Goal: Check status: Check status

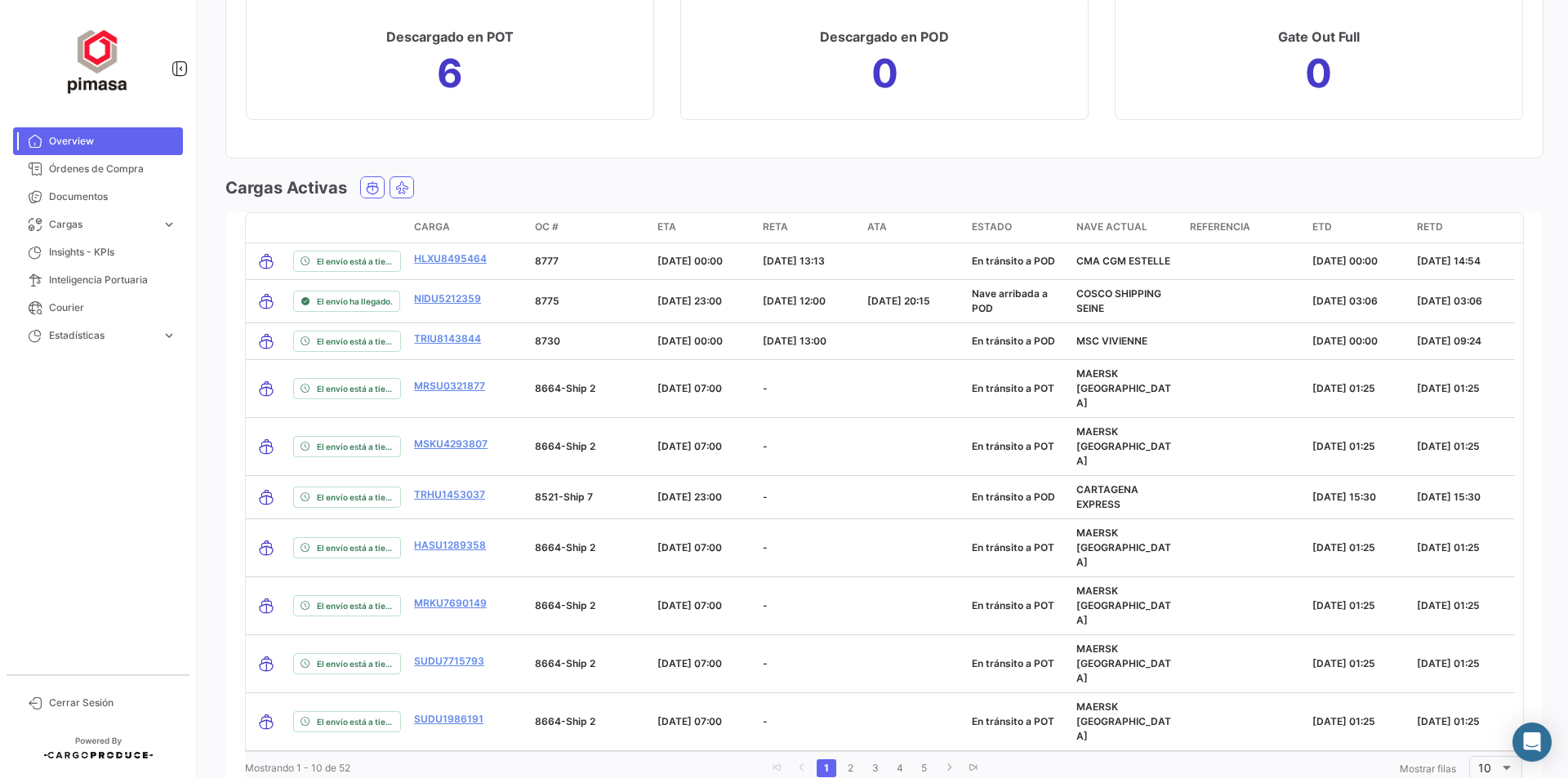
scroll to position [1795, 0]
click at [843, 758] on link "2" at bounding box center [851, 767] width 20 height 18
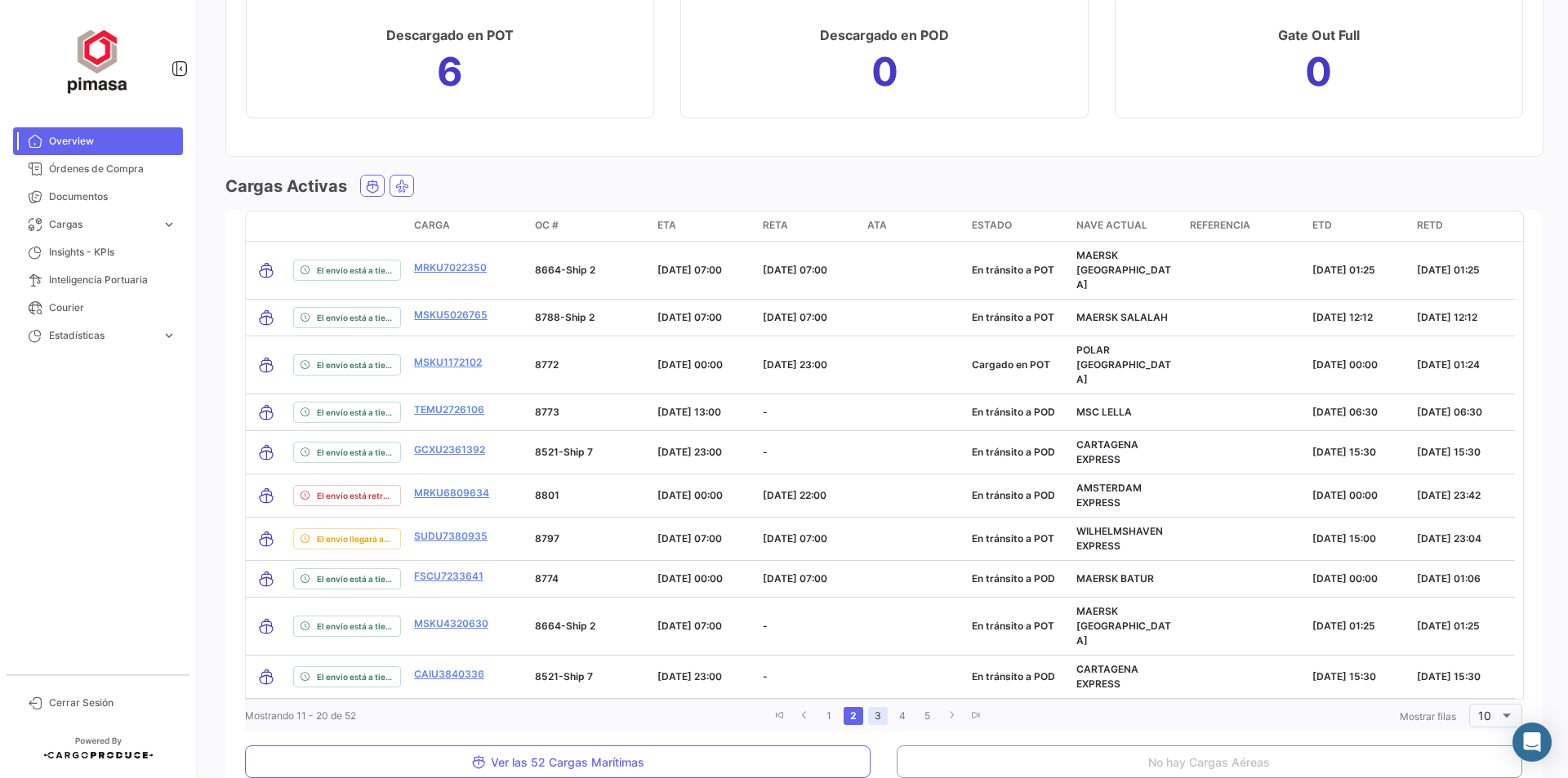
click at [872, 707] on link "3" at bounding box center [878, 716] width 20 height 18
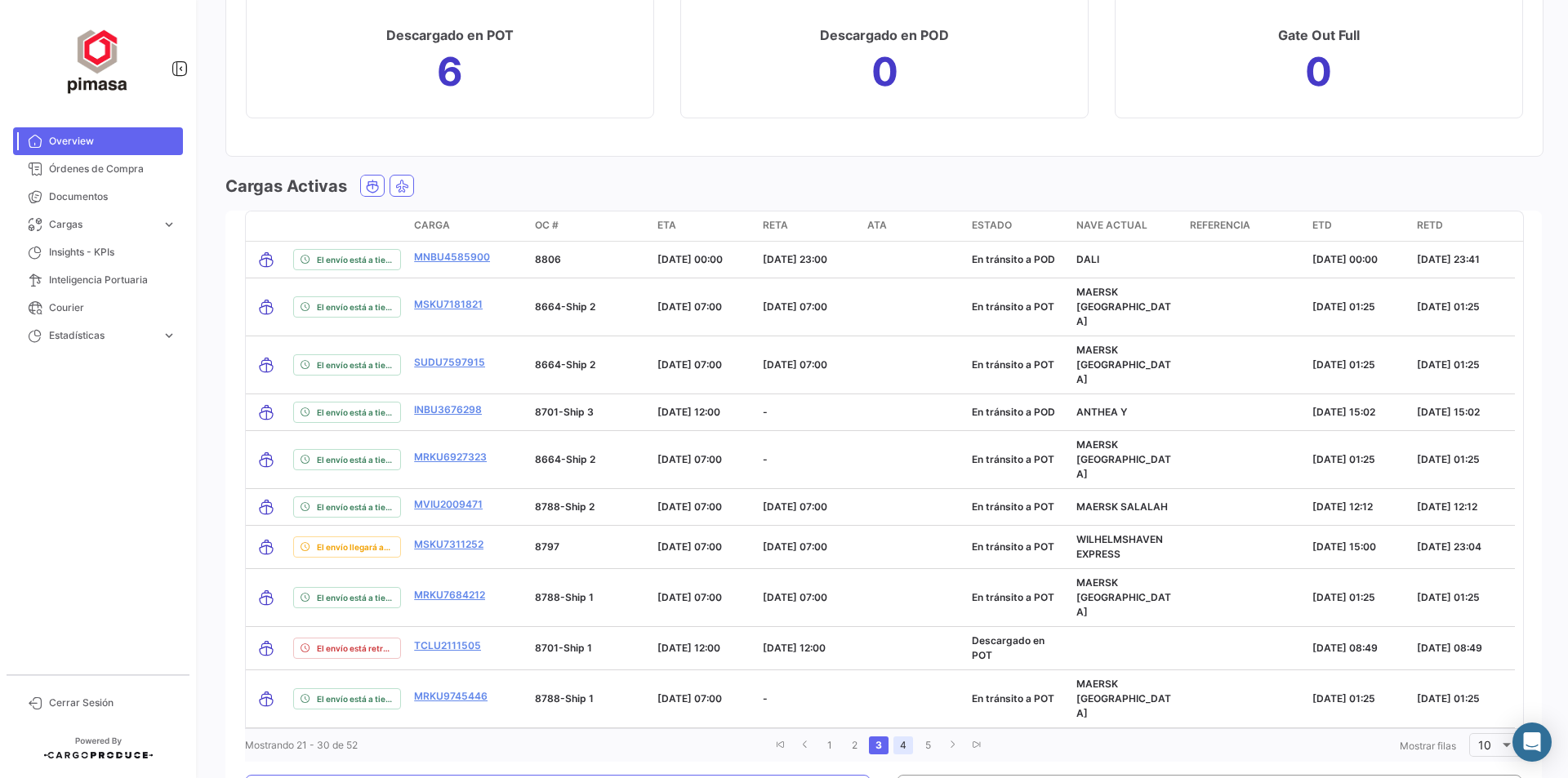
click at [898, 736] on link "4" at bounding box center [903, 745] width 20 height 18
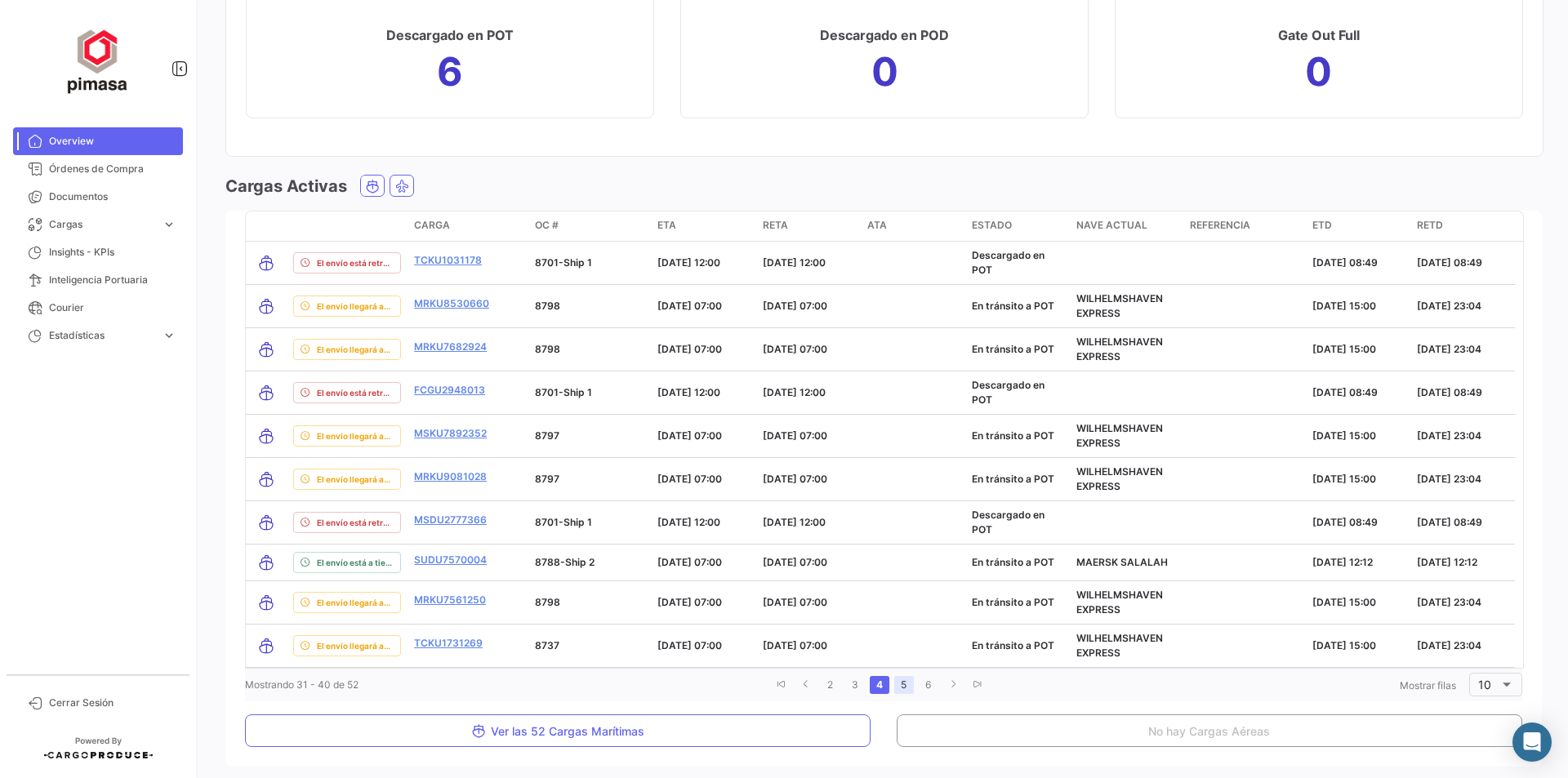
click at [899, 685] on link "5" at bounding box center [904, 685] width 20 height 18
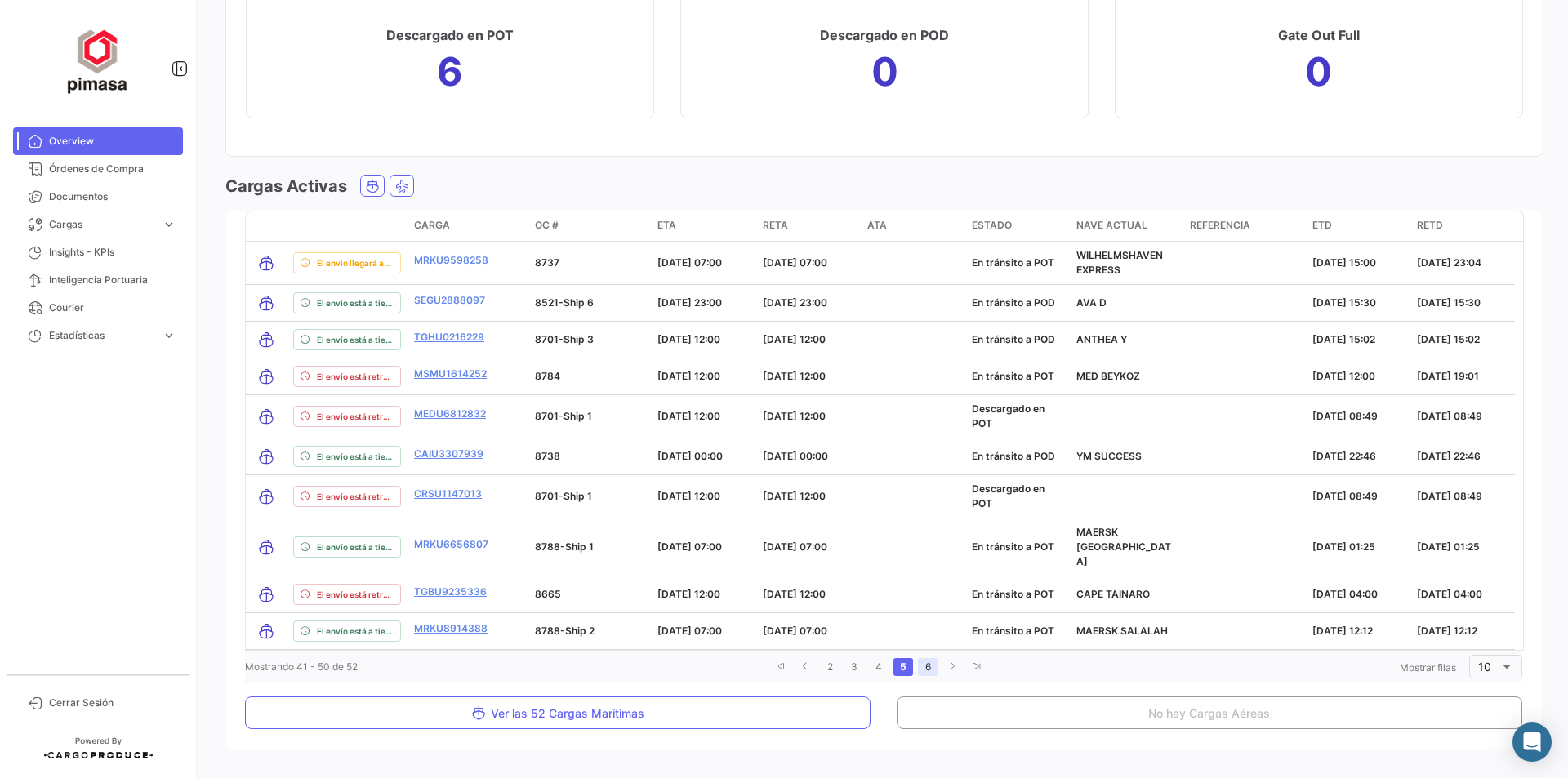
click at [922, 658] on link "6" at bounding box center [928, 667] width 20 height 18
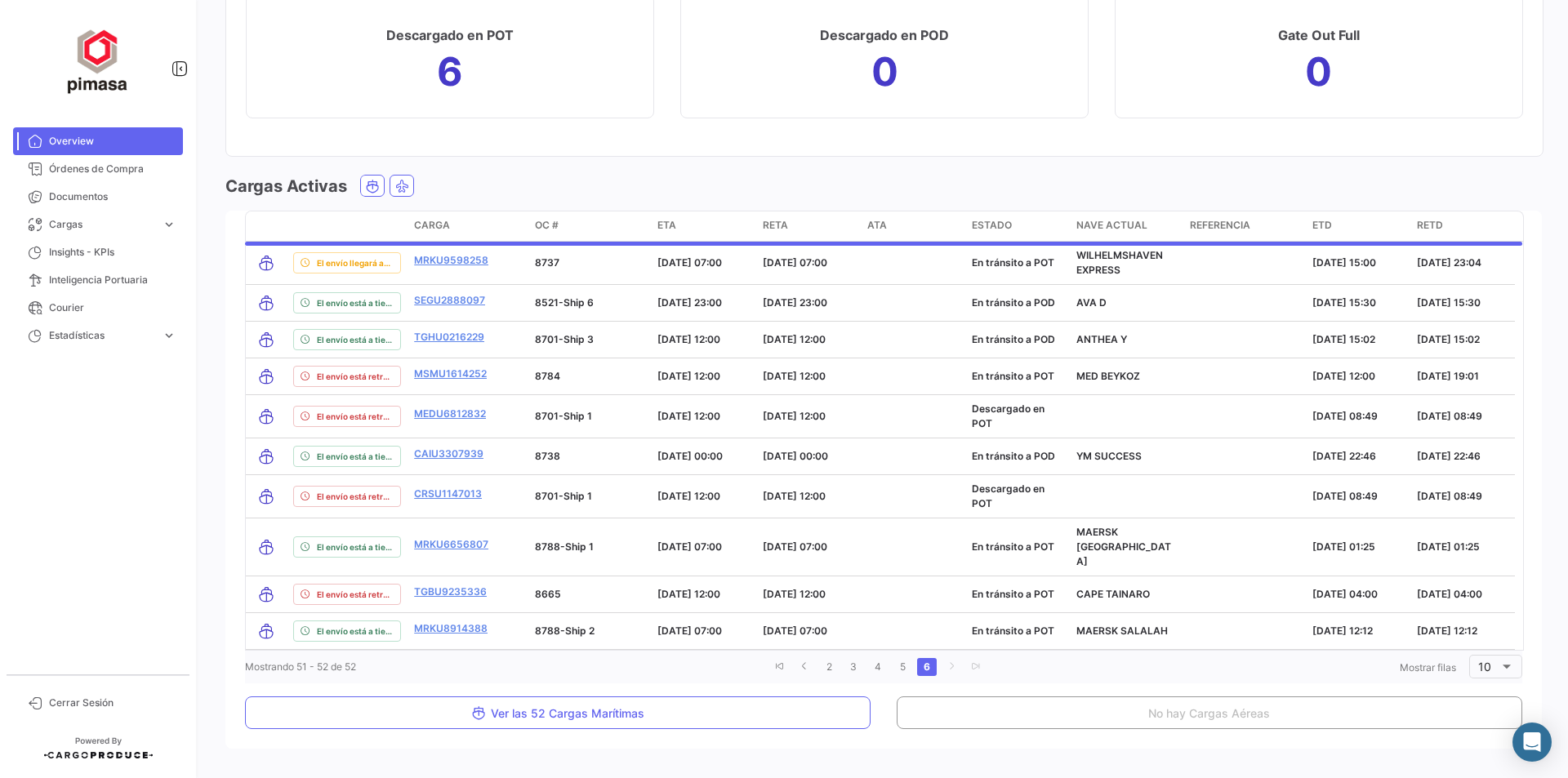
scroll to position [1517, 0]
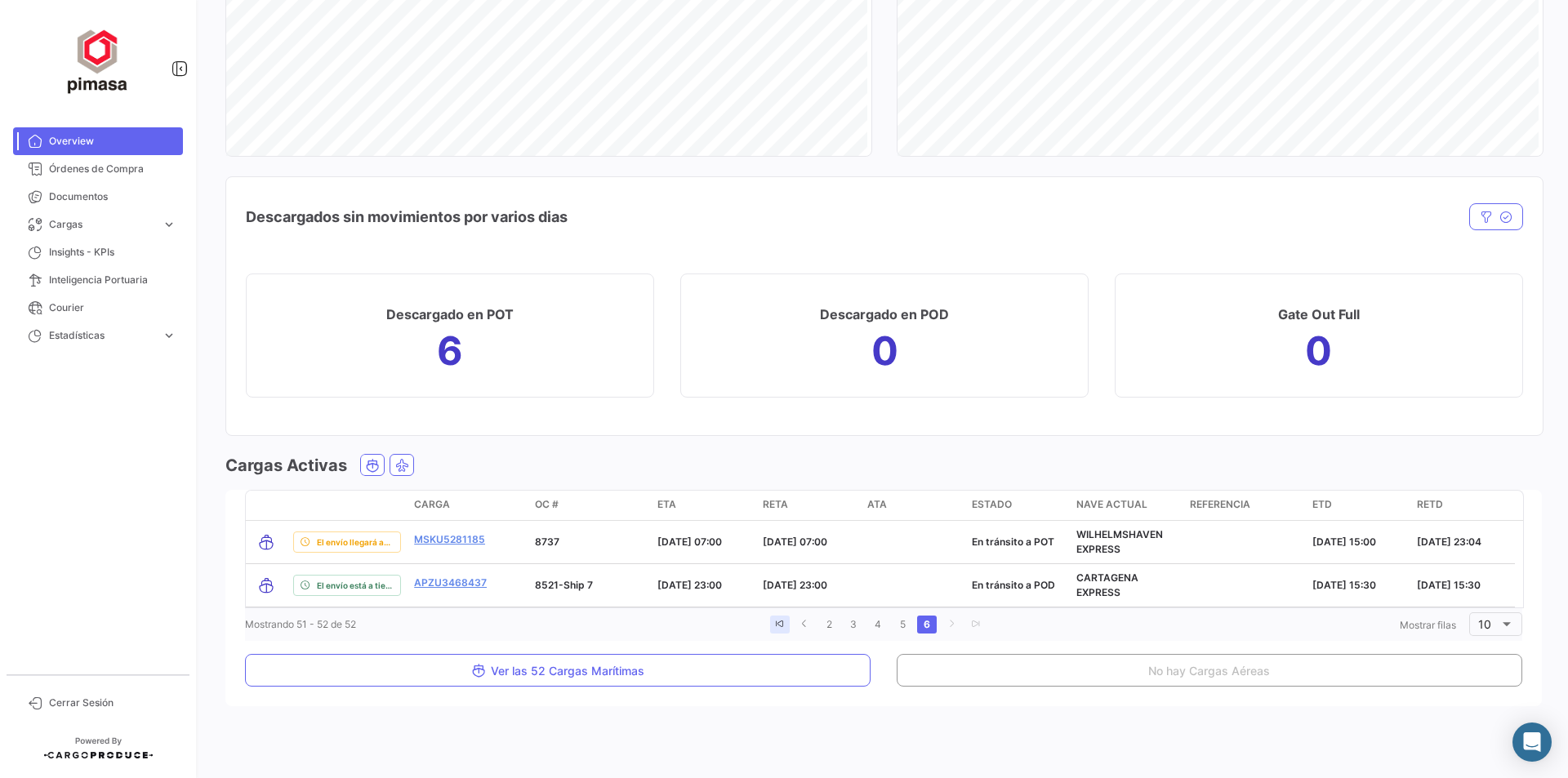
click at [780, 624] on icon "go to first page" at bounding box center [780, 624] width 10 height 10
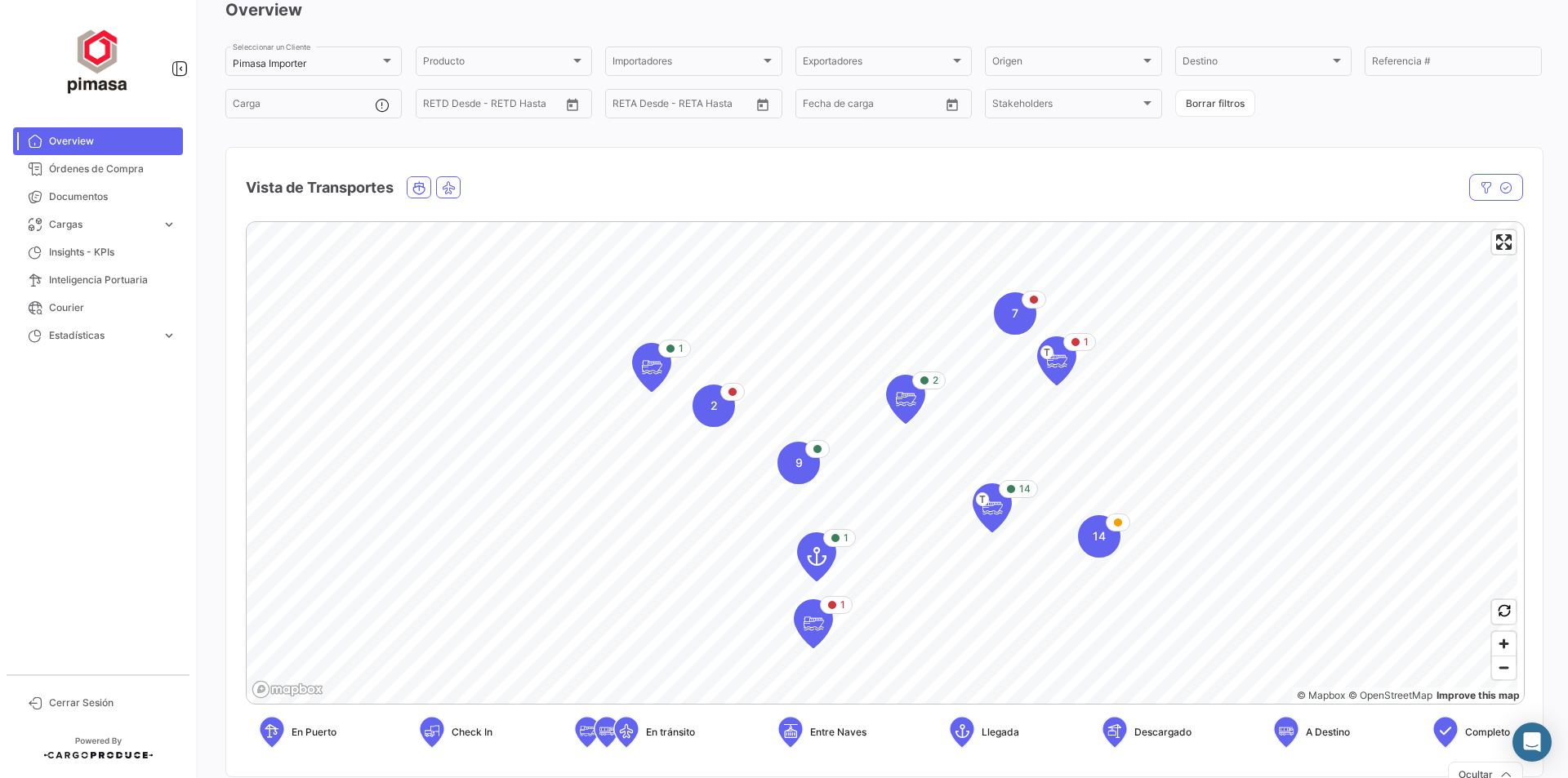
scroll to position [0, 0]
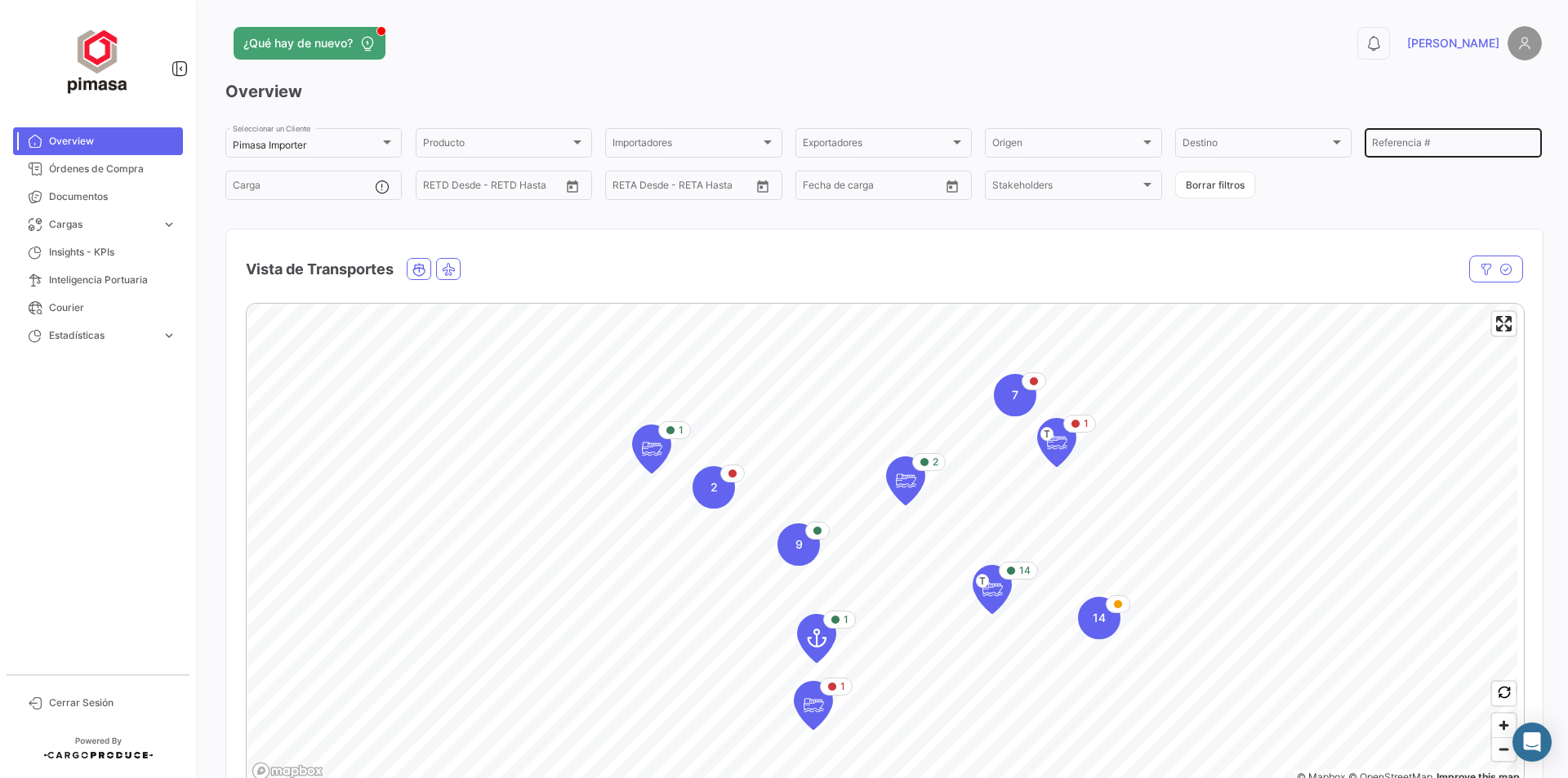
click at [1415, 141] on input "Referencia #" at bounding box center [1453, 145] width 162 height 11
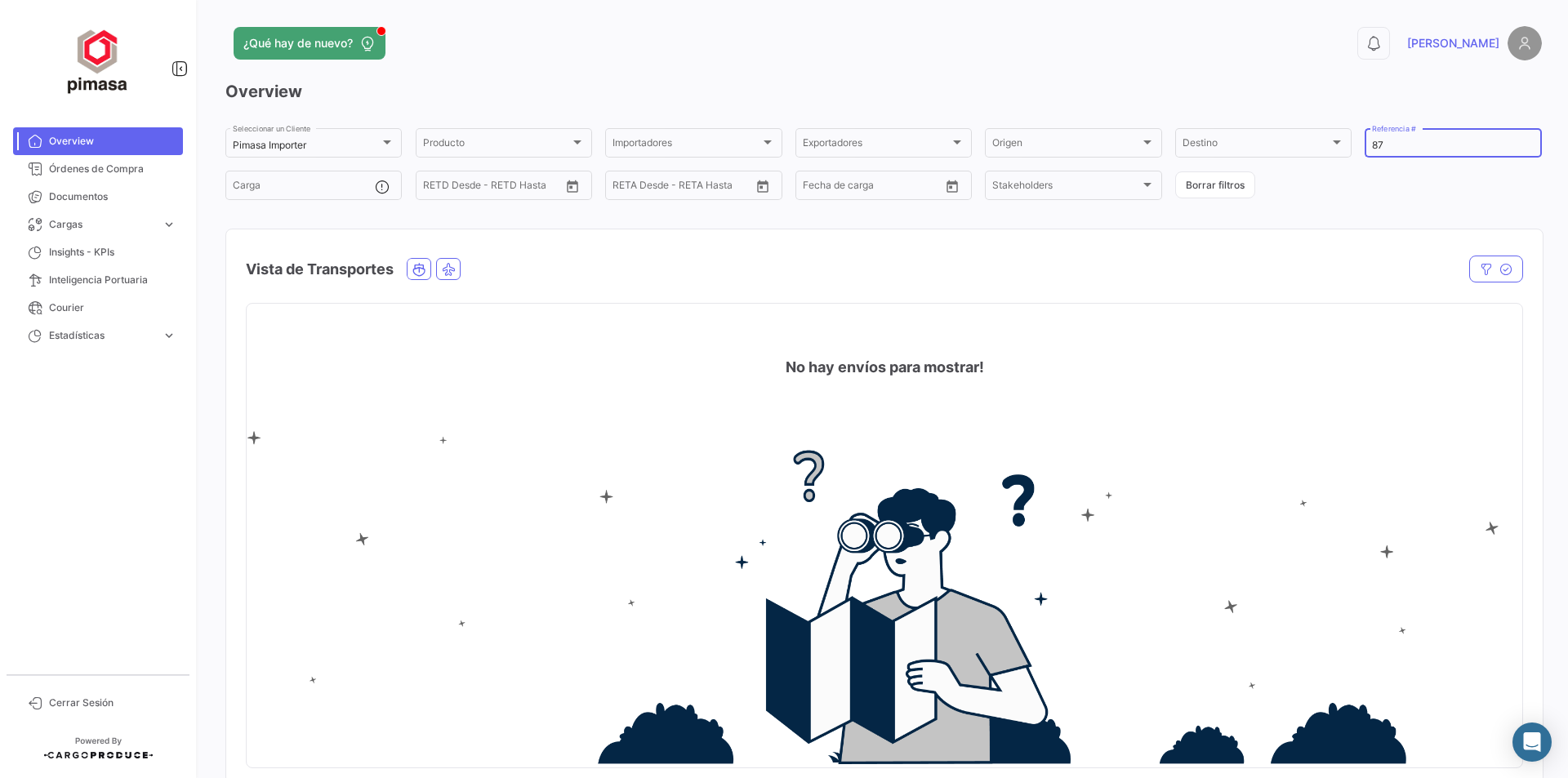
type input "8"
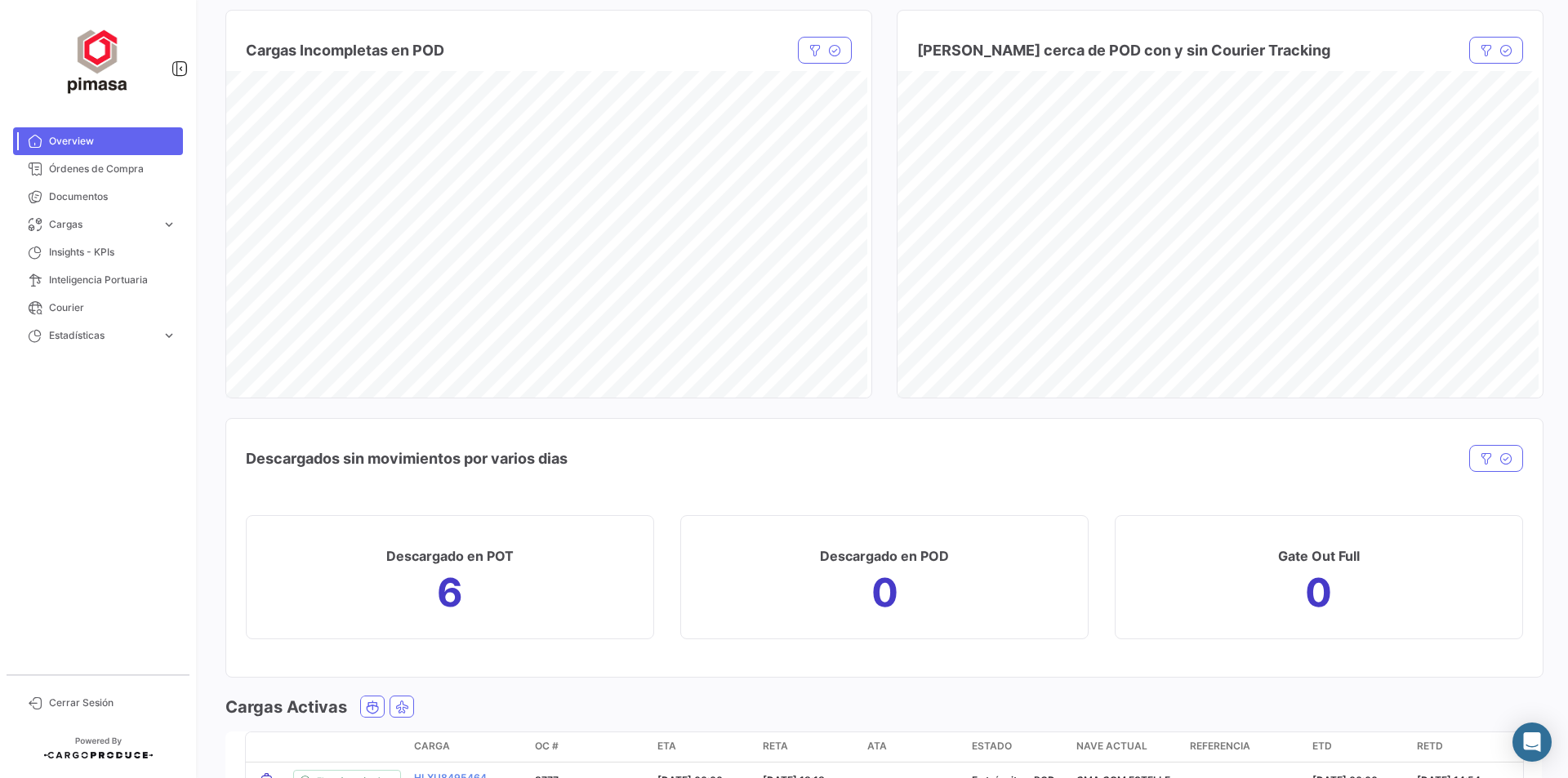
scroll to position [1515, 0]
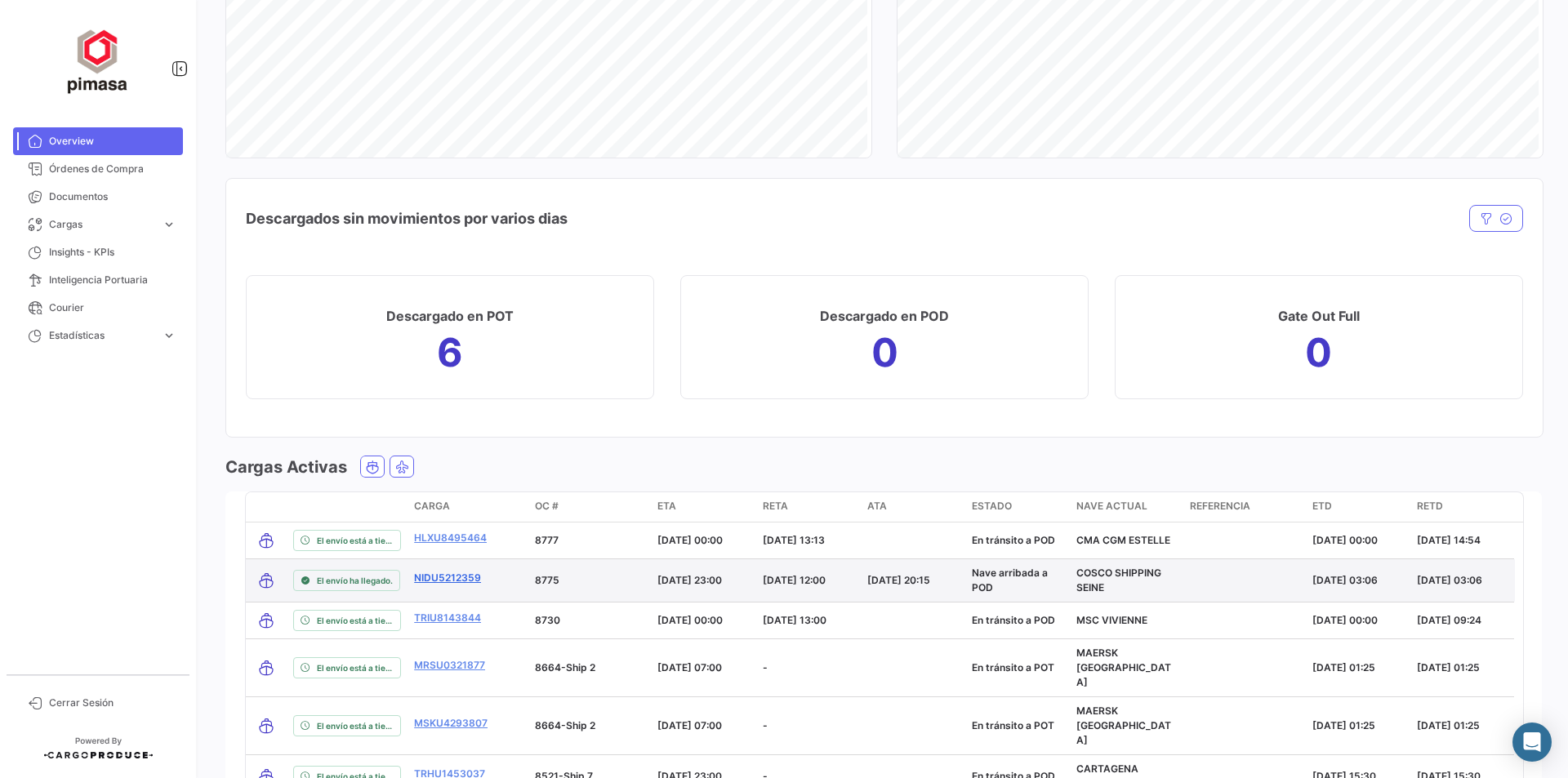
click at [443, 578] on link "NIDU5212359" at bounding box center [447, 578] width 67 height 15
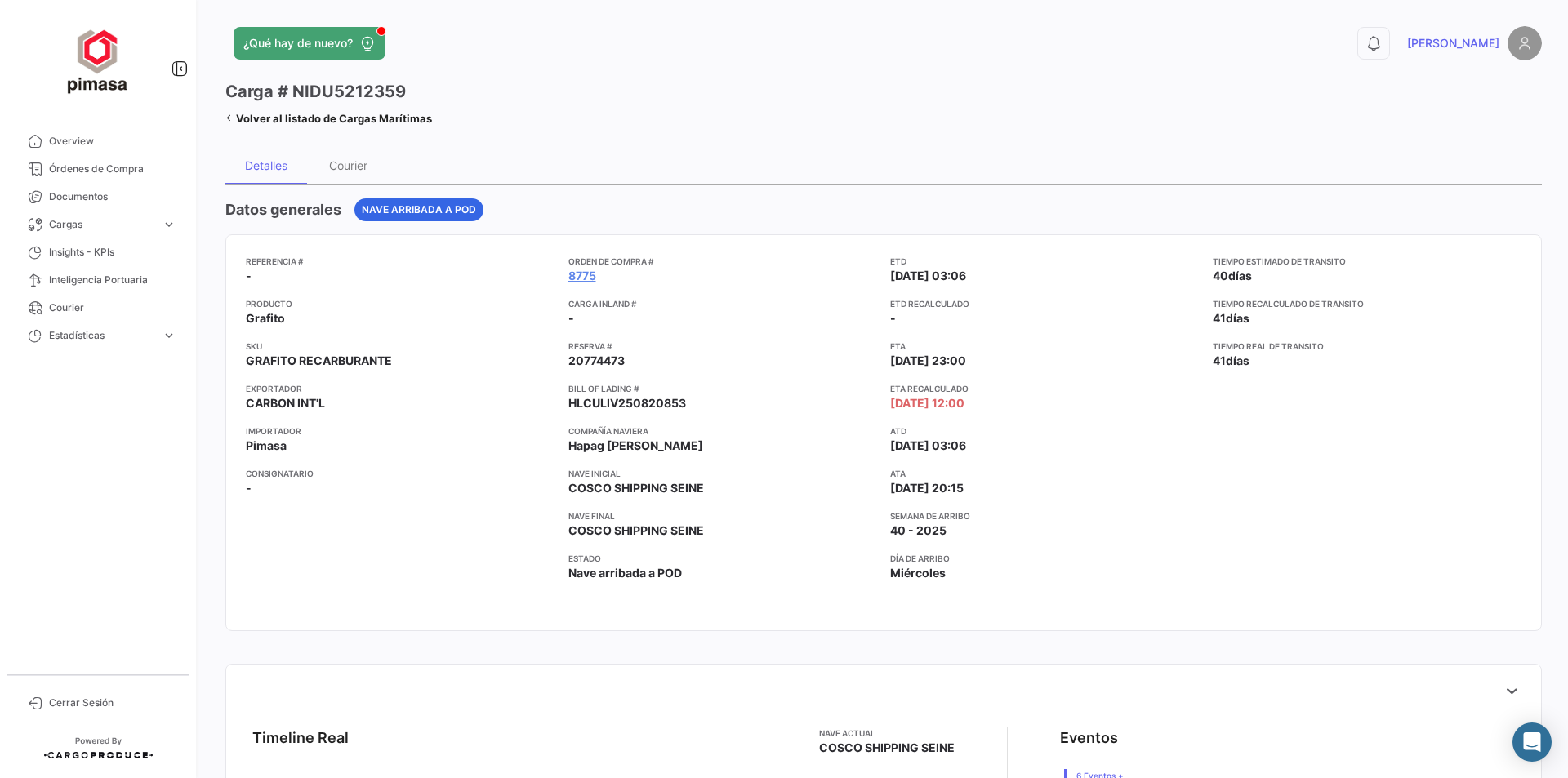
click at [276, 116] on link "Volver al listado de Cargas Marítimas" at bounding box center [329, 118] width 207 height 23
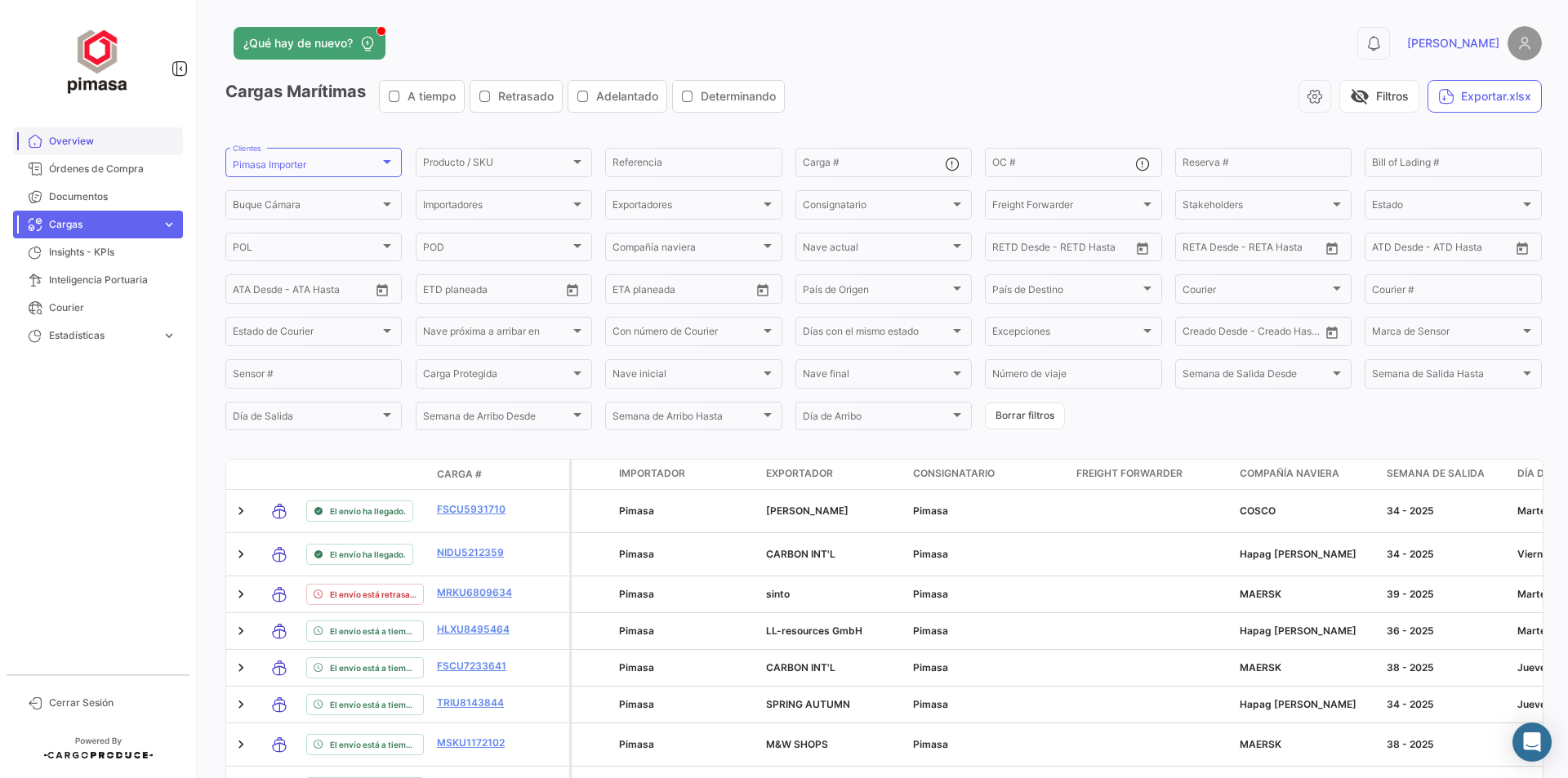
click at [92, 141] on span "Overview" at bounding box center [113, 141] width 128 height 15
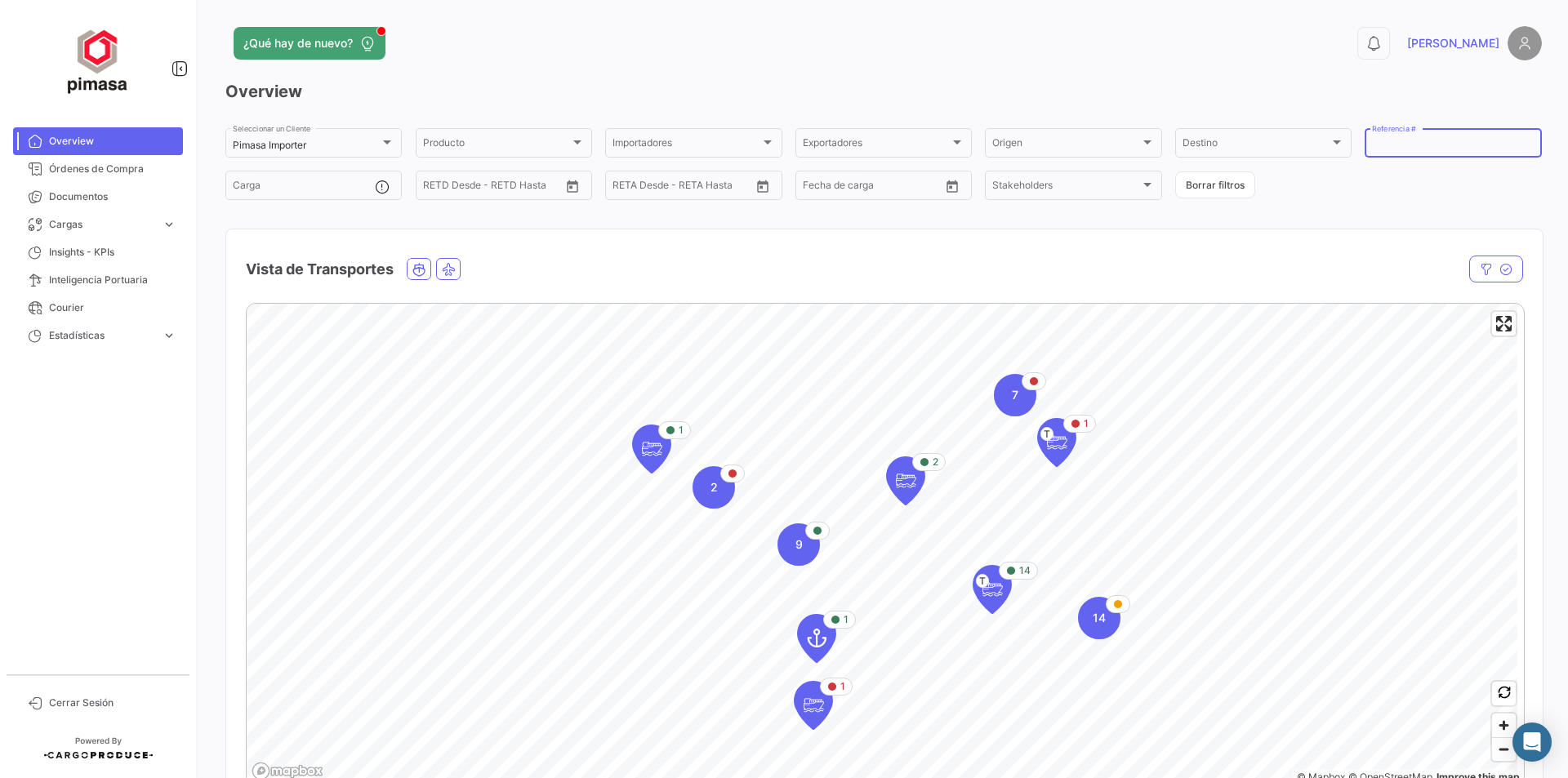
click at [1402, 145] on input "Referencia #" at bounding box center [1453, 145] width 162 height 11
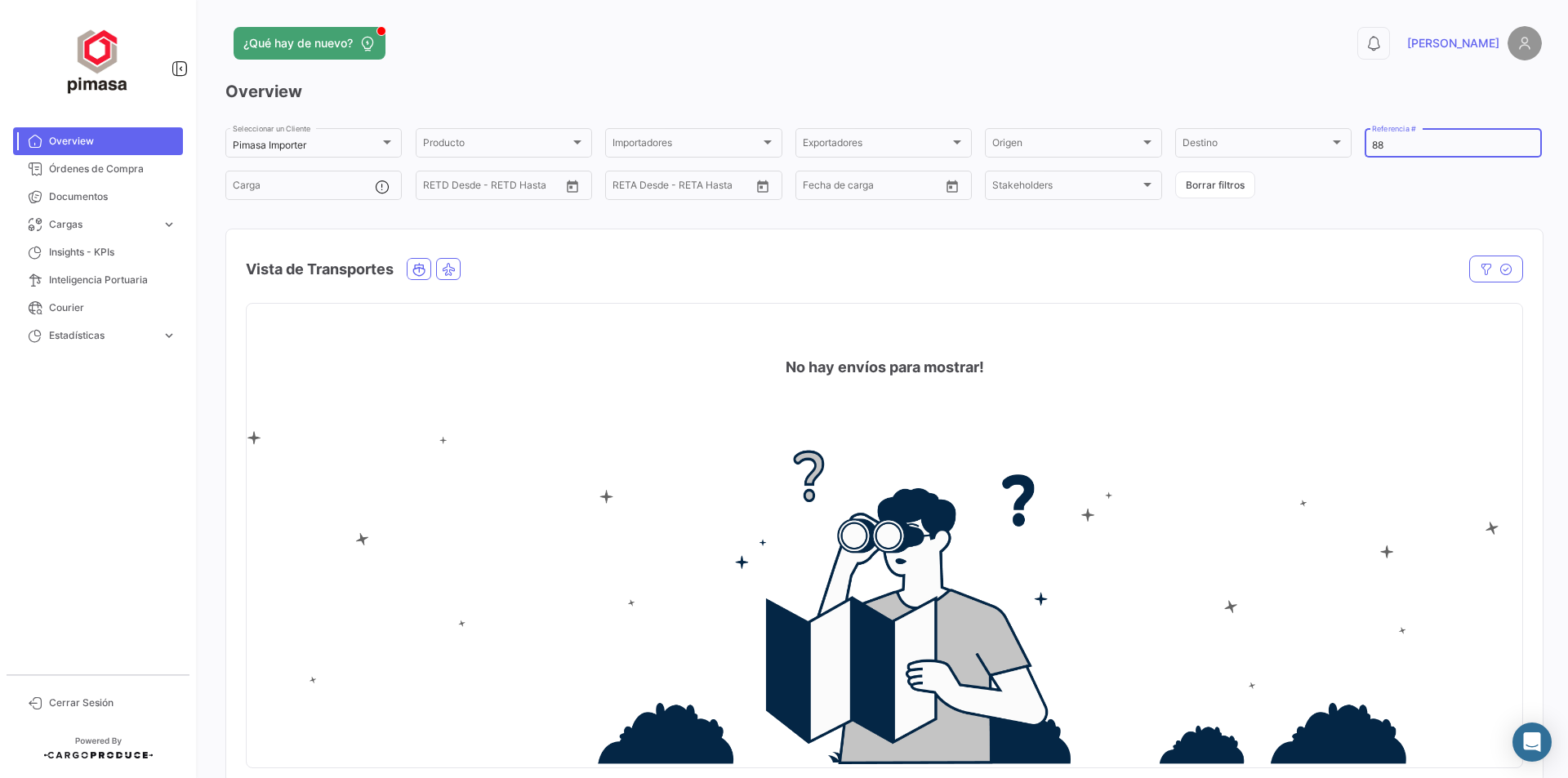
type input "8"
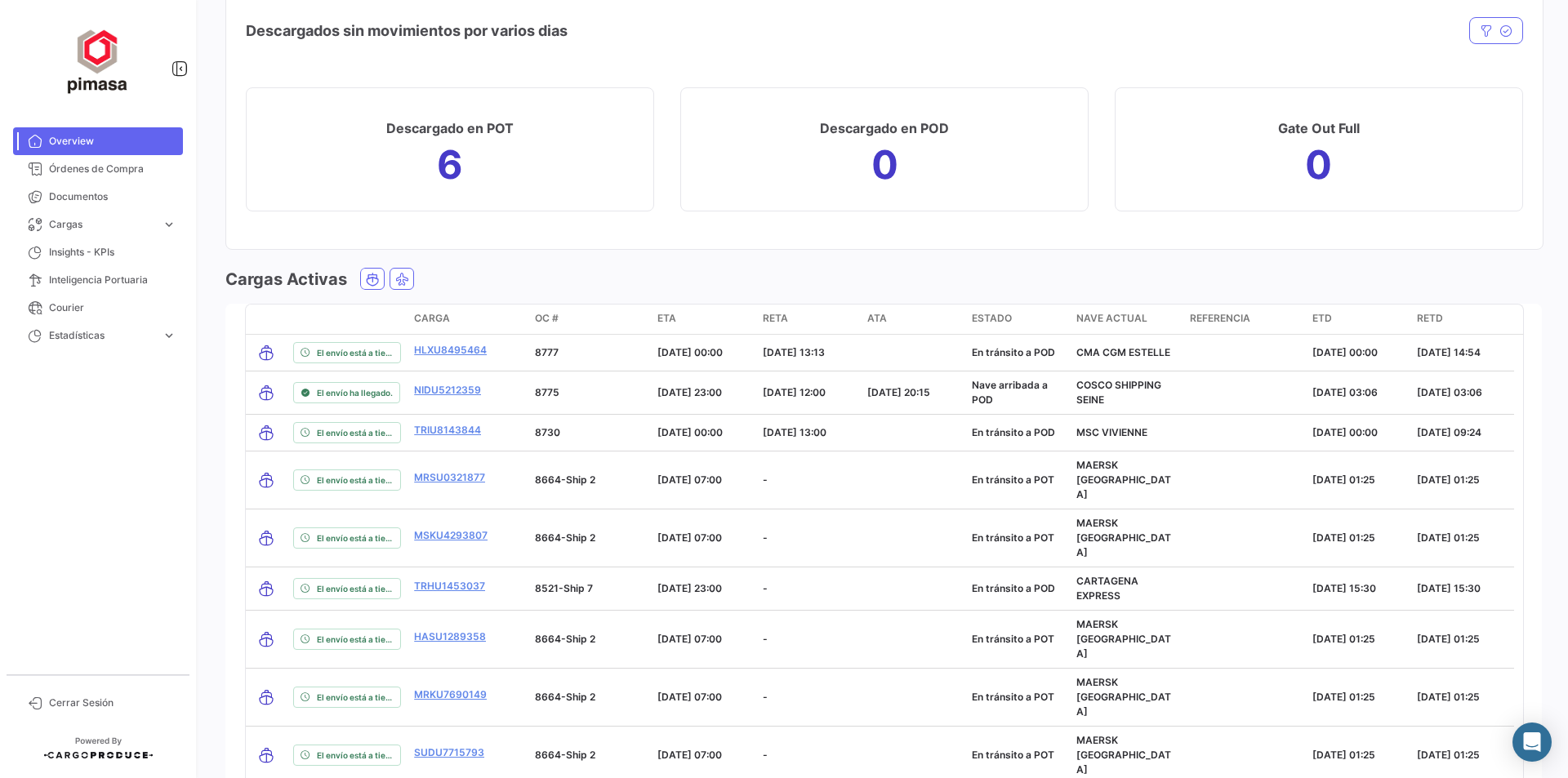
scroll to position [1714, 0]
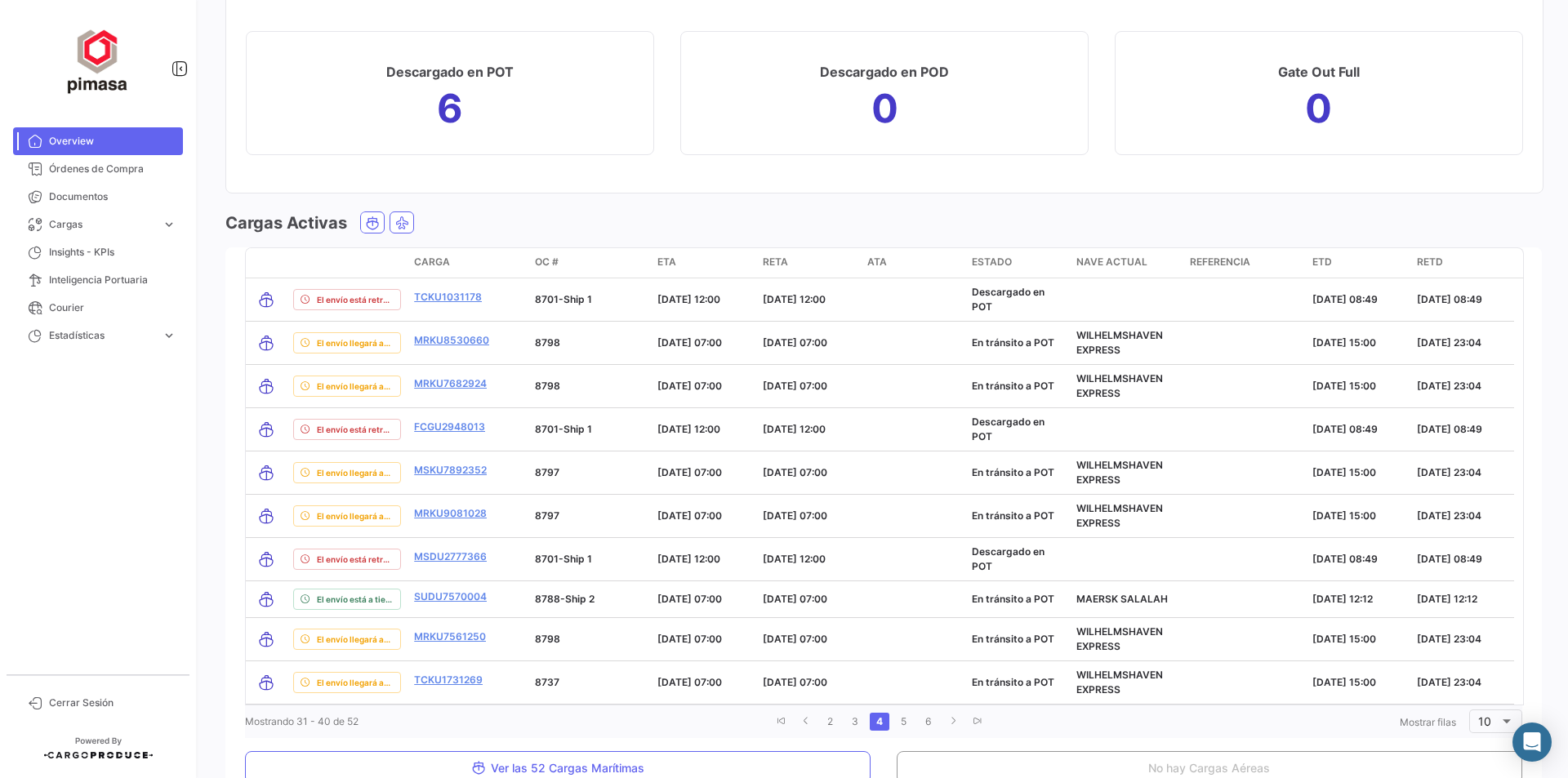
scroll to position [1795, 0]
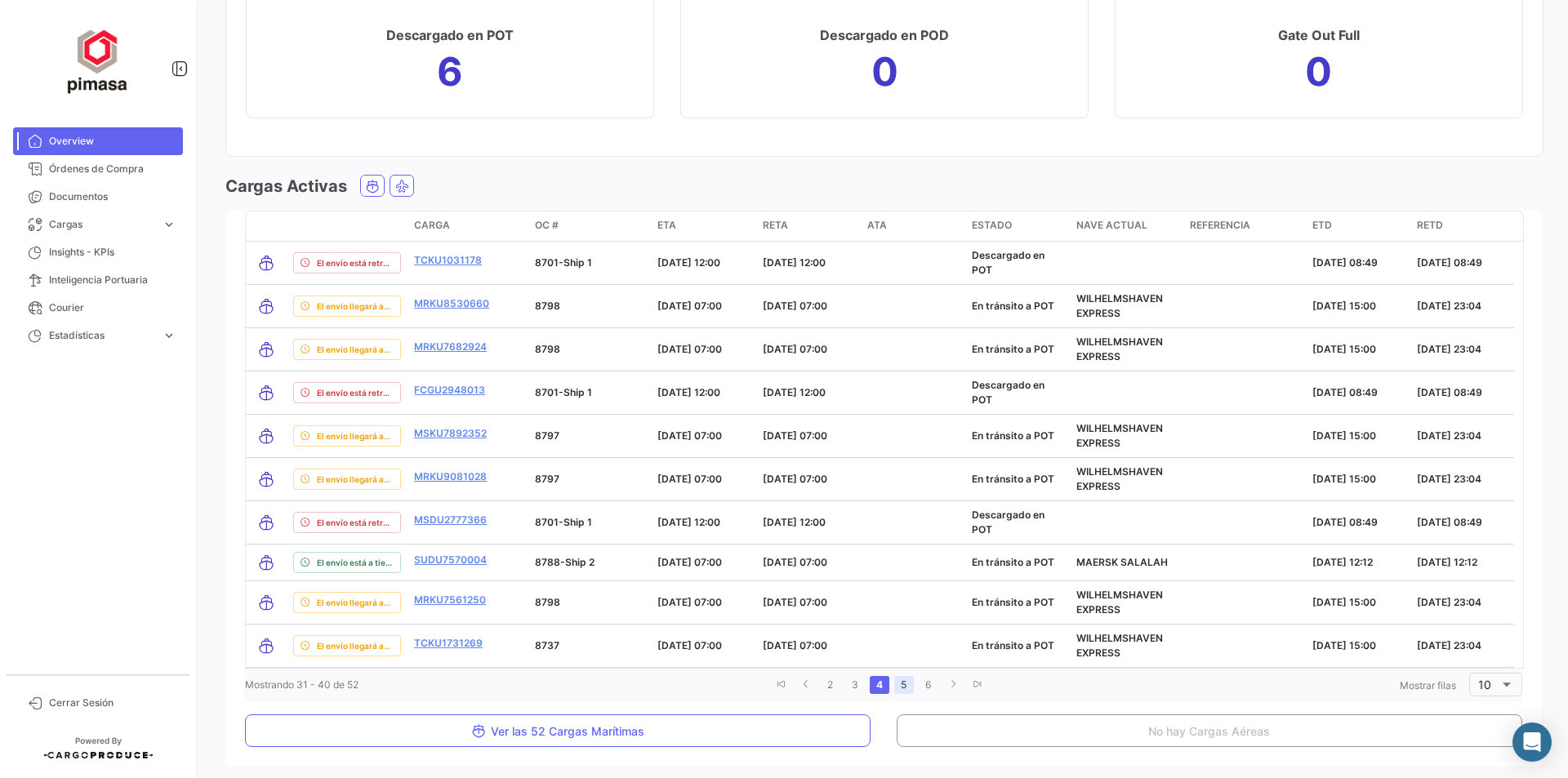
click at [896, 688] on link "5" at bounding box center [904, 685] width 20 height 18
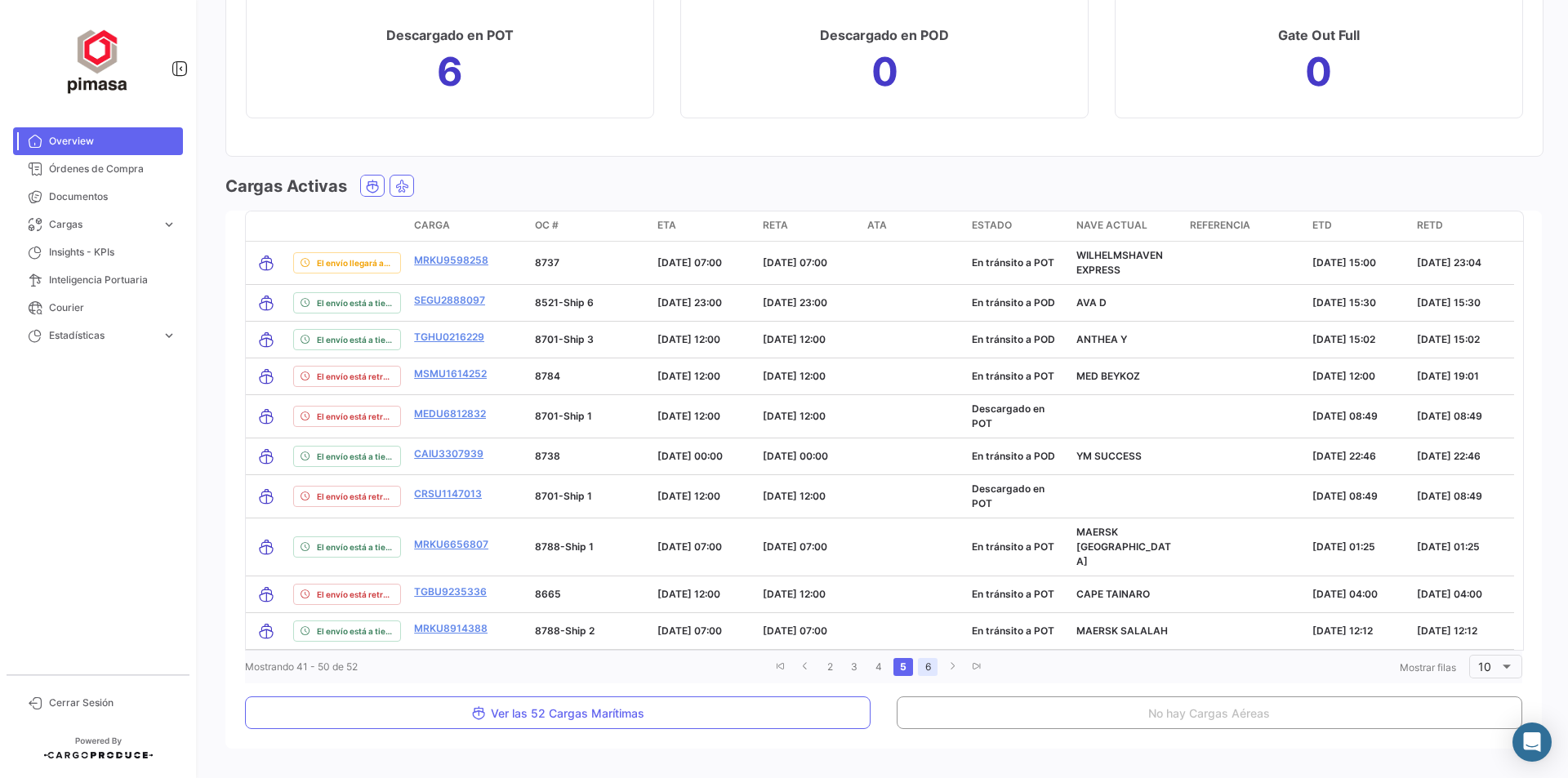
click at [920, 658] on link "6" at bounding box center [928, 667] width 20 height 18
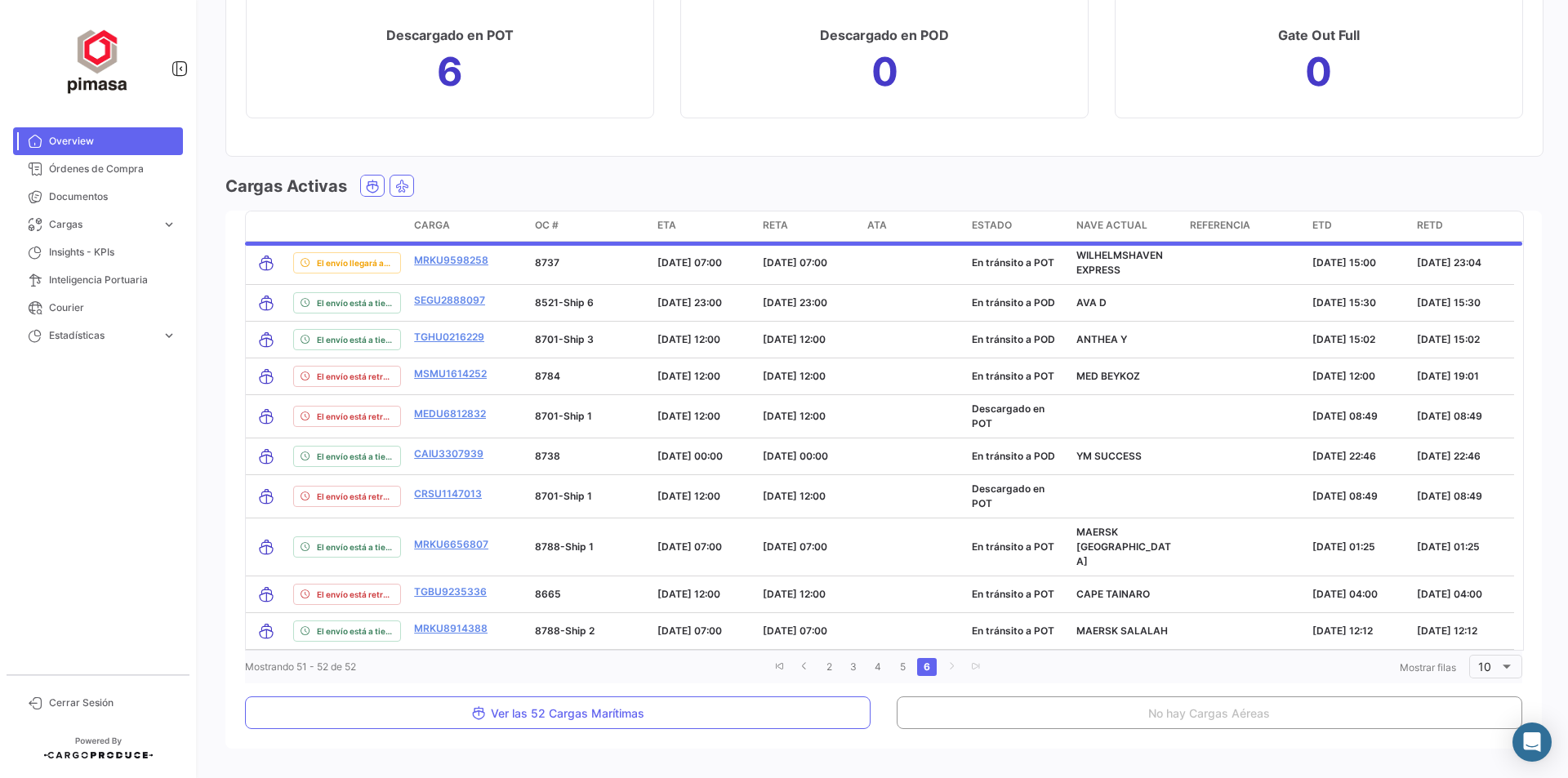
scroll to position [1517, 0]
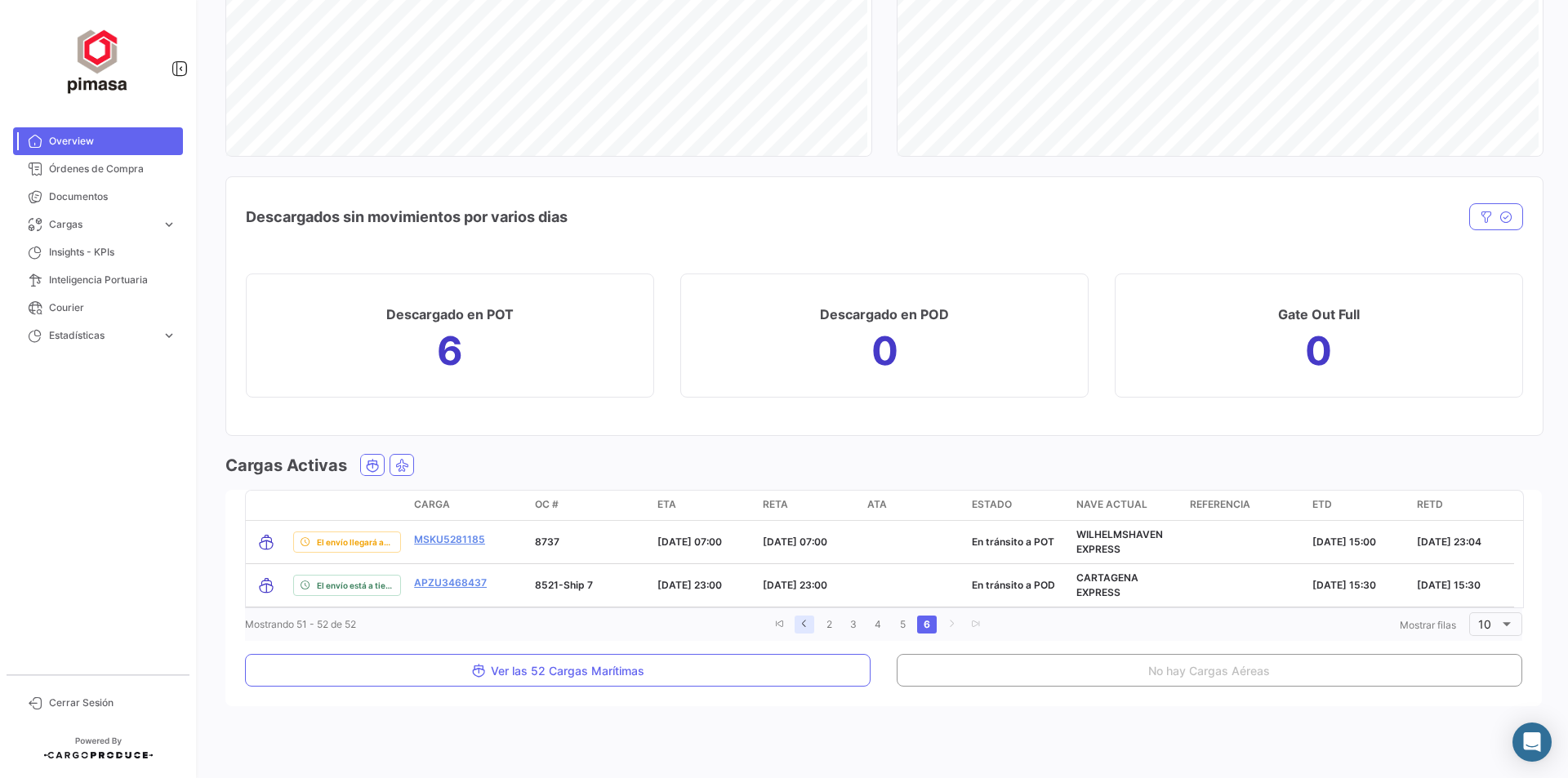
click at [800, 625] on icon "go to previous page" at bounding box center [804, 624] width 10 height 10
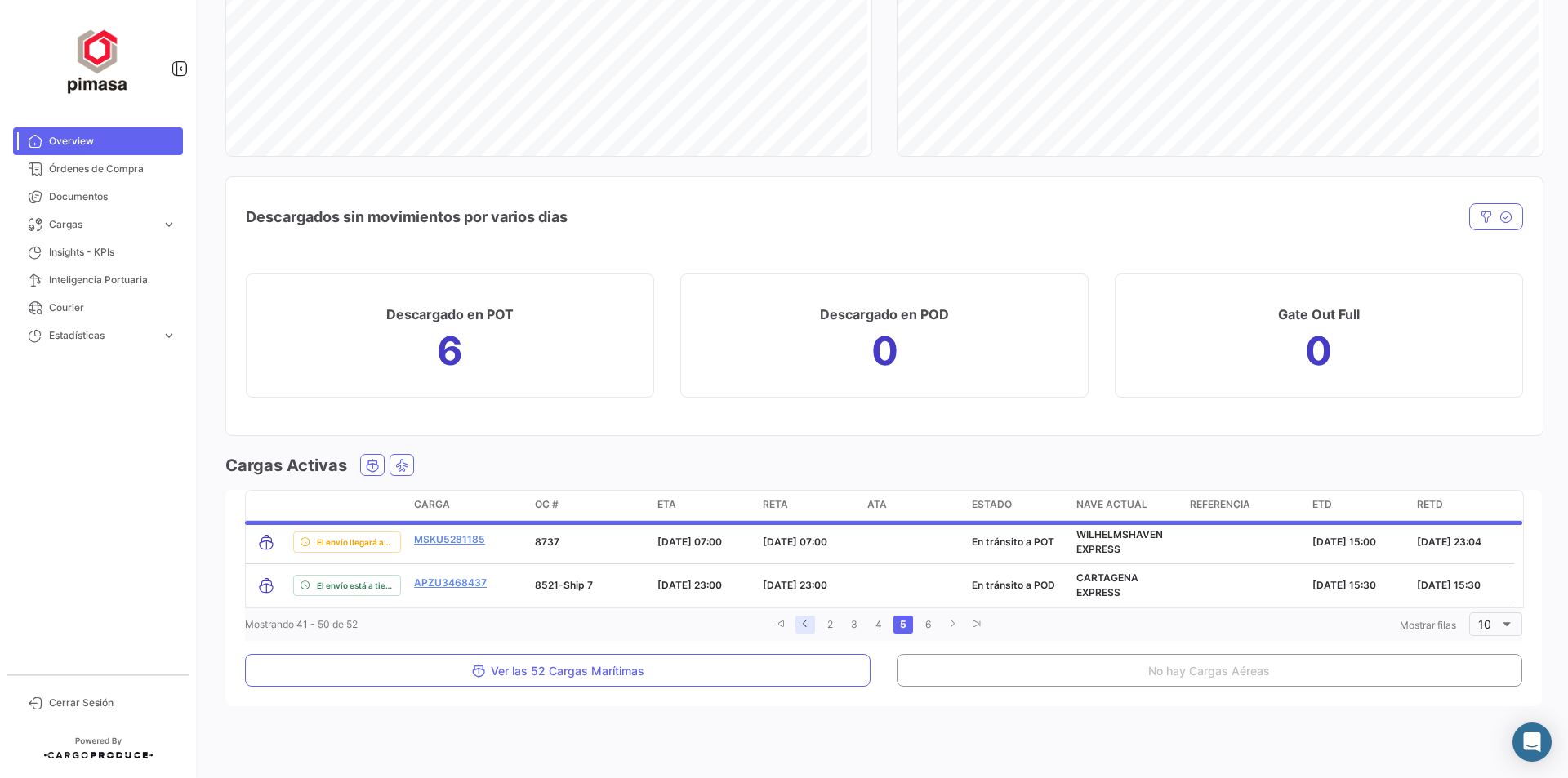
scroll to position [1795, 0]
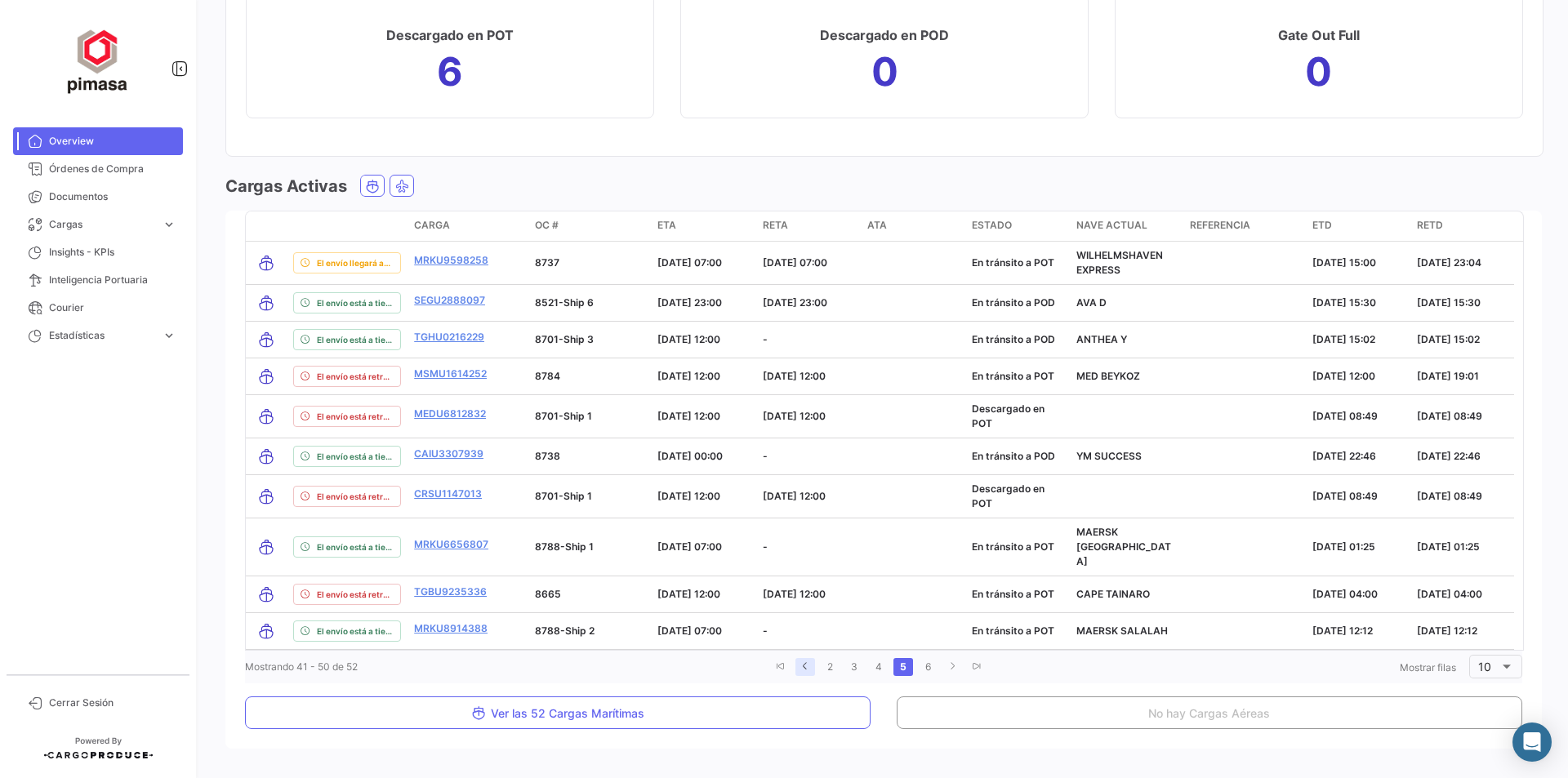
click at [798, 625] on datatable-body-cell "-" at bounding box center [809, 631] width 105 height 36
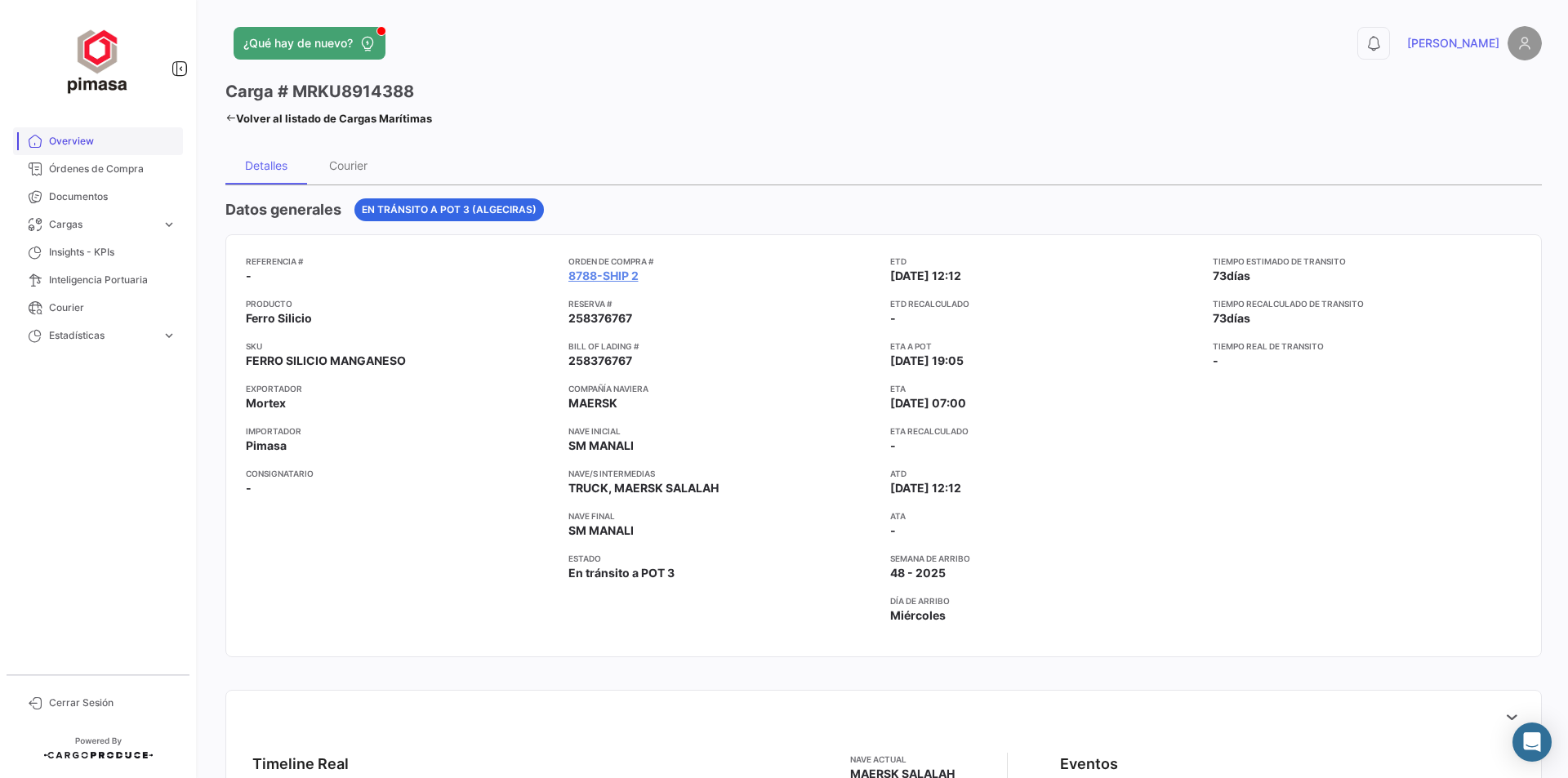
click at [52, 139] on span "Overview" at bounding box center [113, 141] width 128 height 15
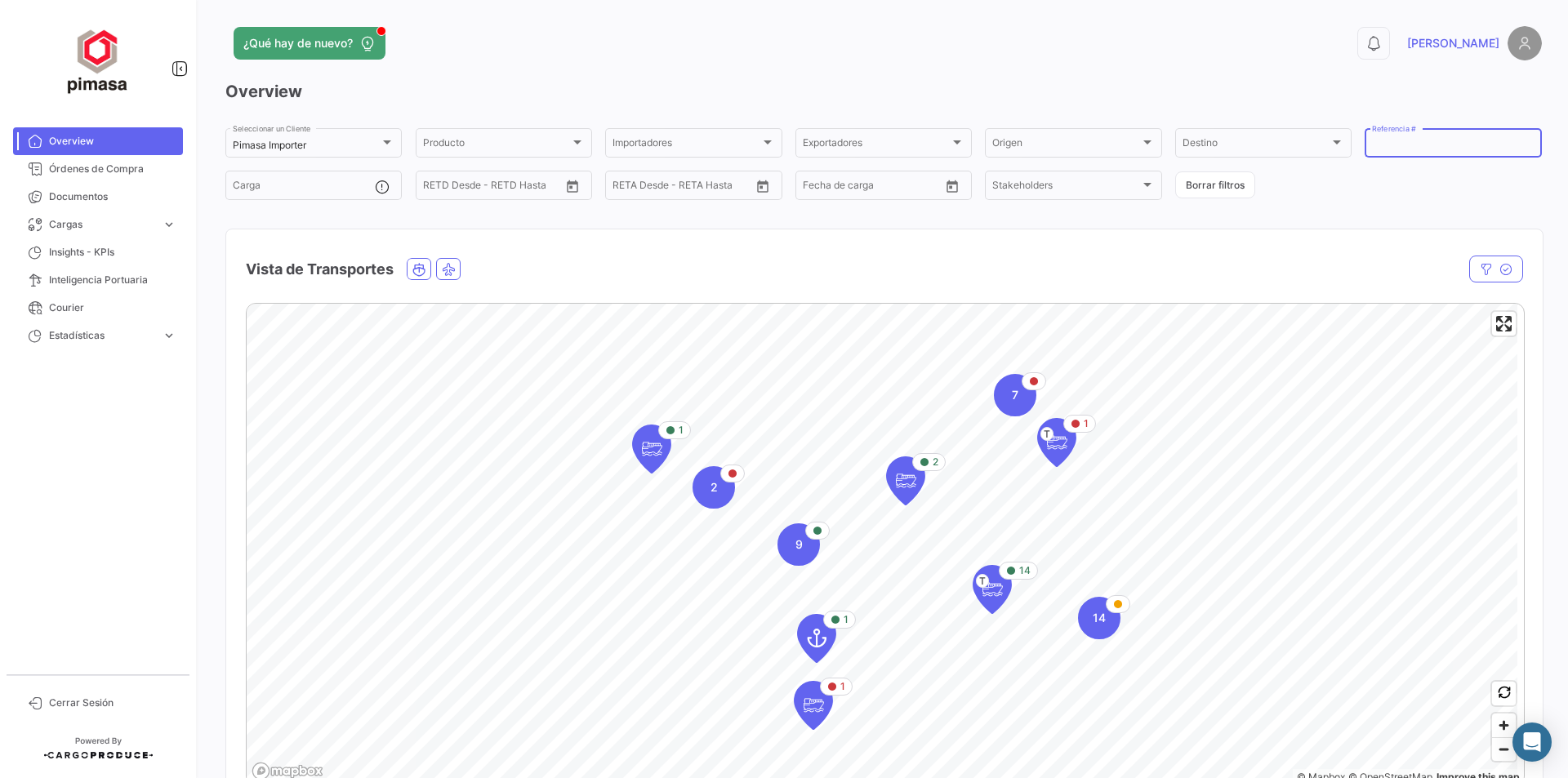
click at [1377, 145] on input "Referencia #" at bounding box center [1453, 145] width 162 height 11
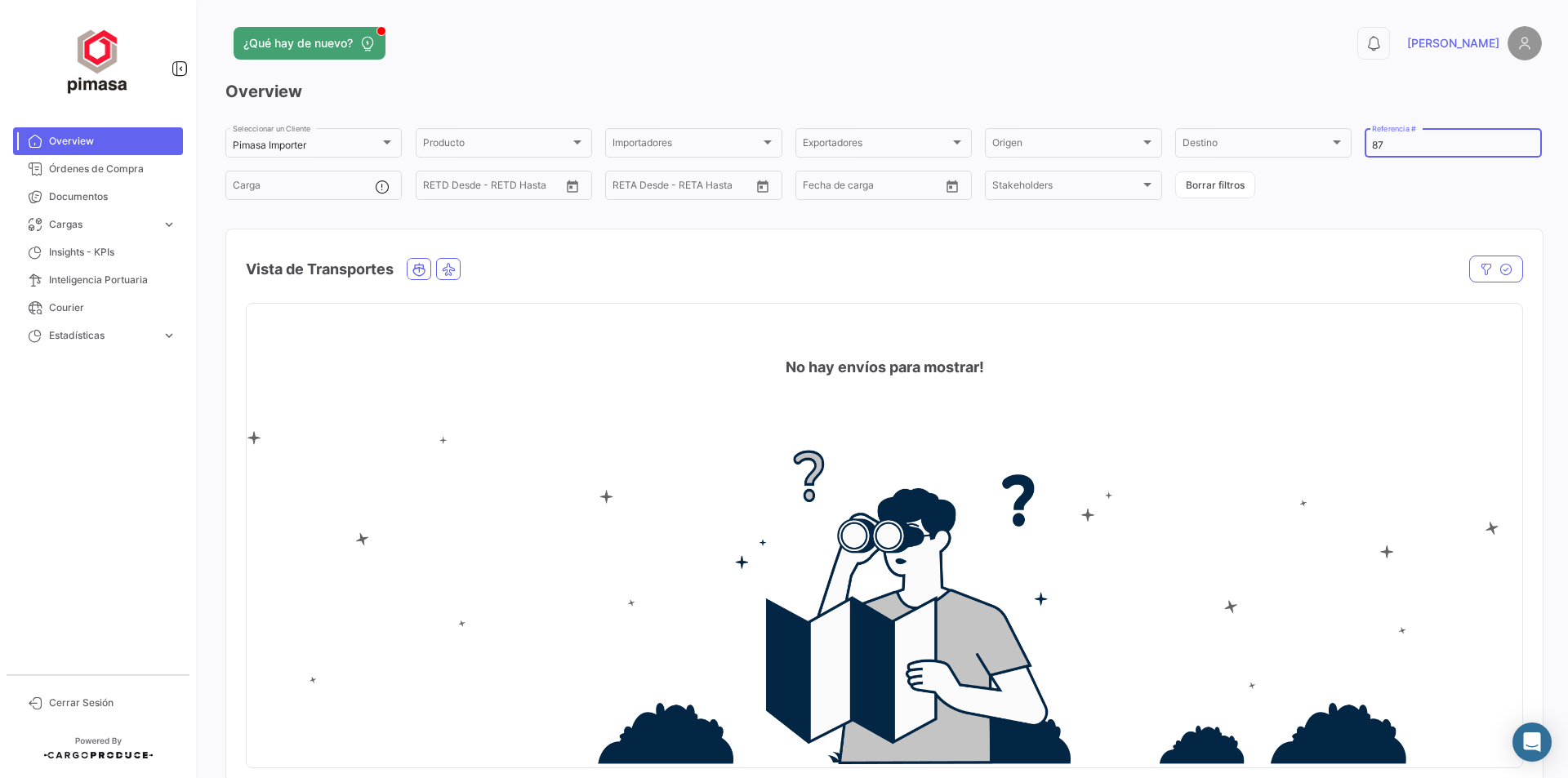
type input "8"
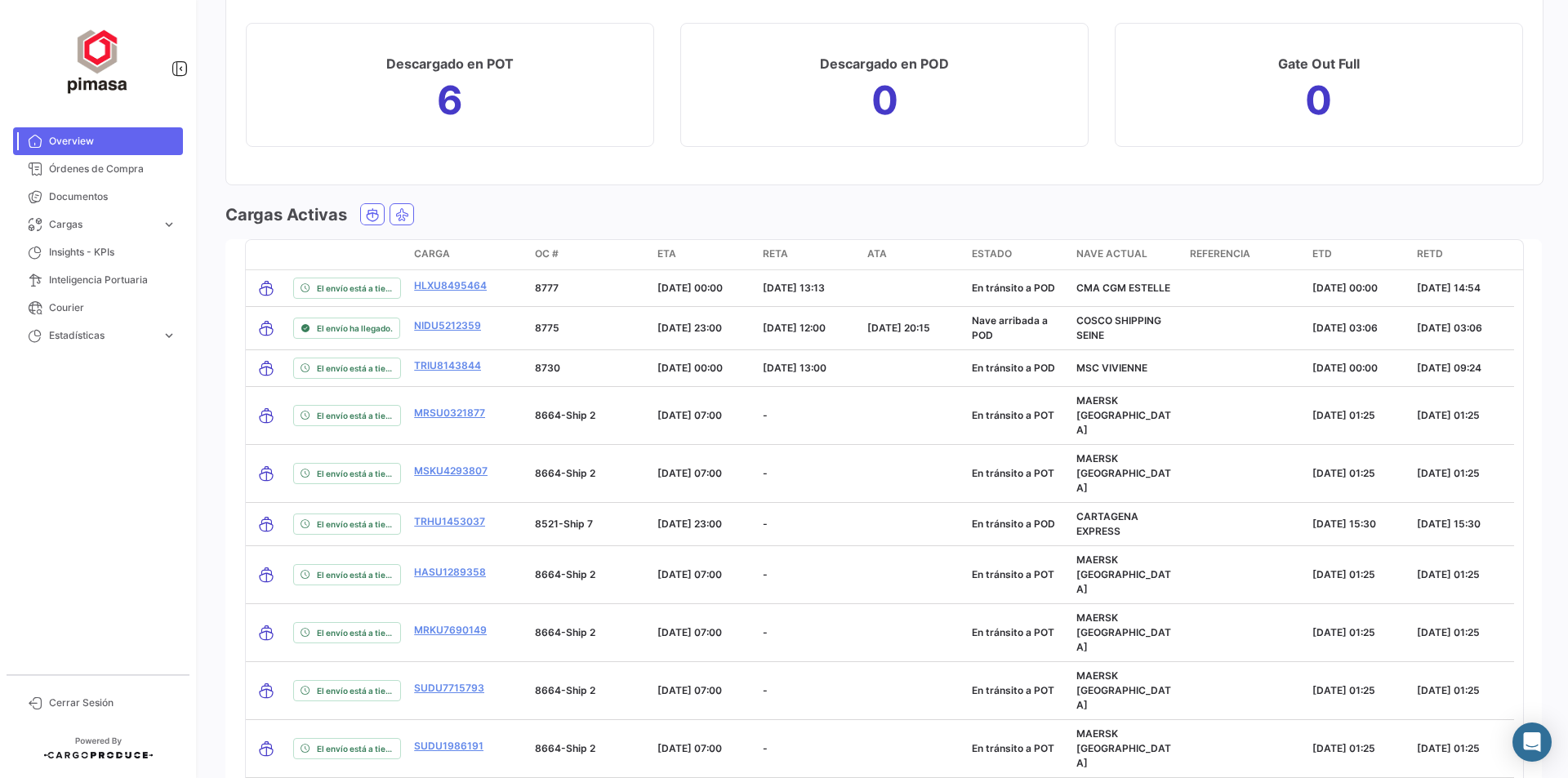
scroll to position [1791, 0]
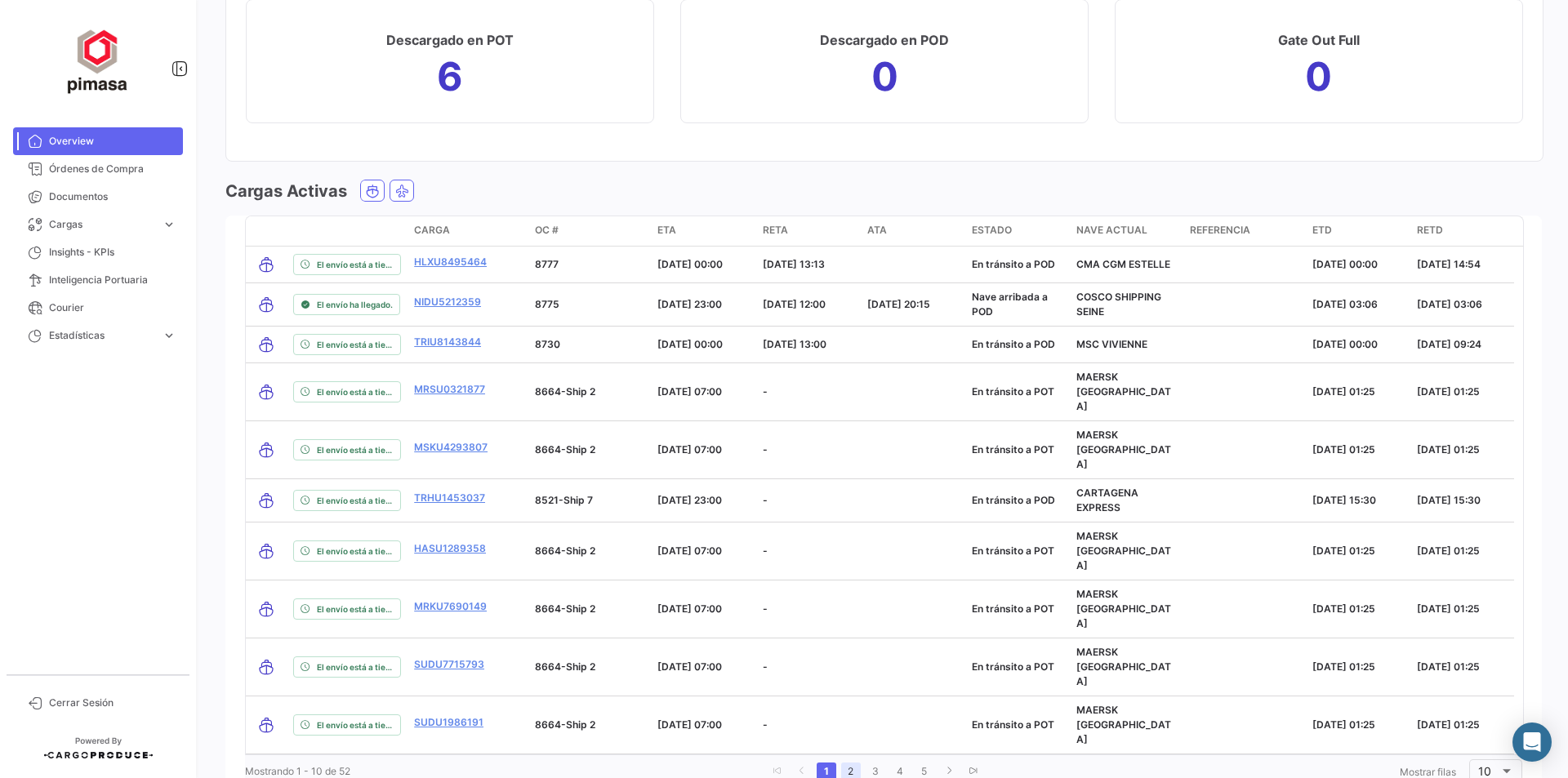
click at [846, 762] on link "2" at bounding box center [851, 771] width 20 height 18
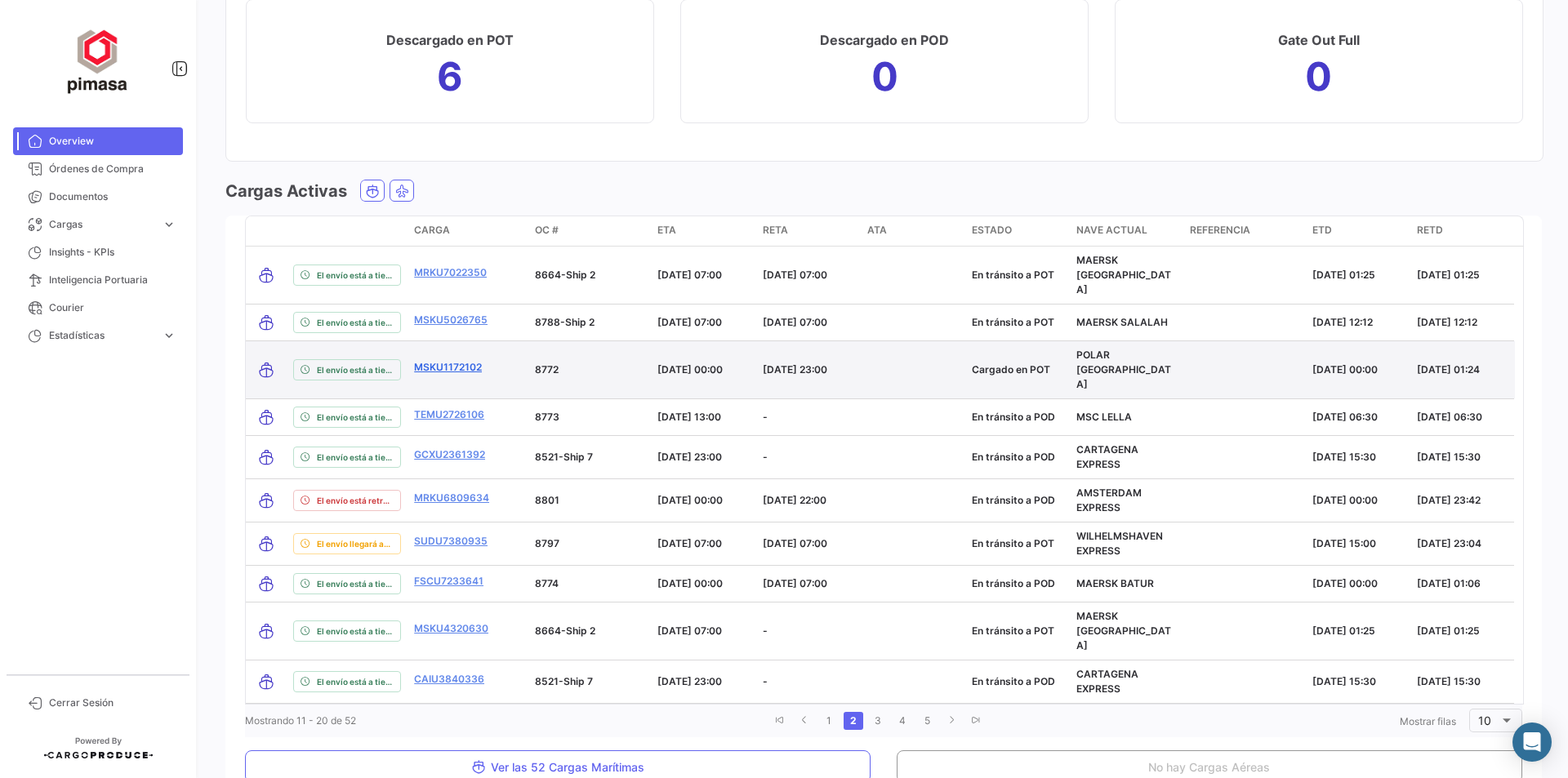
click at [471, 360] on link "MSKU1172102" at bounding box center [447, 367] width 68 height 15
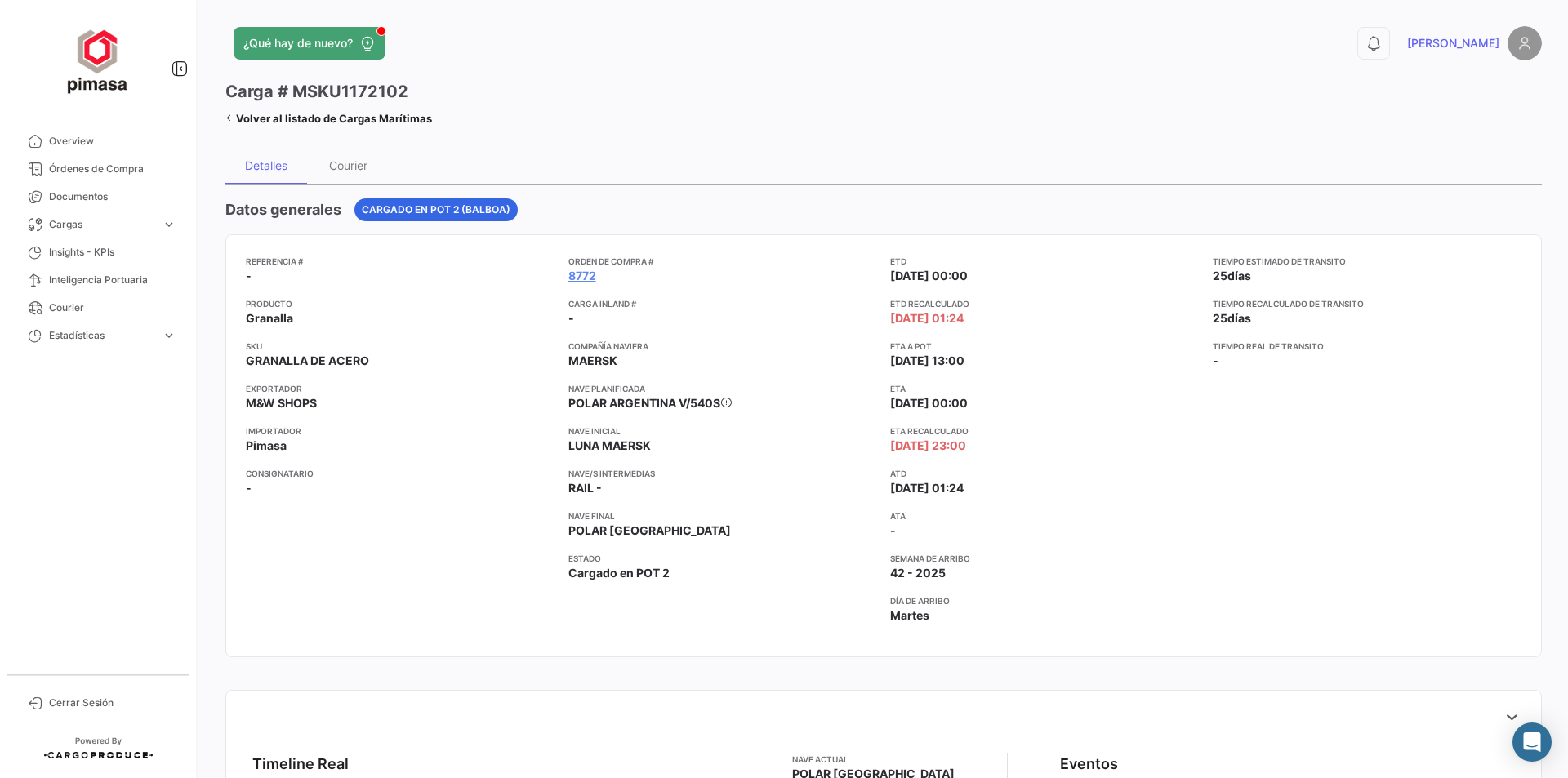
click at [868, 132] on mat-toolbar-row "Carga # MSKU1172102 Volver al listado [PERSON_NAME] Marítimas" at bounding box center [884, 106] width 1316 height 52
click at [271, 119] on link "Volver al listado de Cargas Marítimas" at bounding box center [329, 118] width 207 height 23
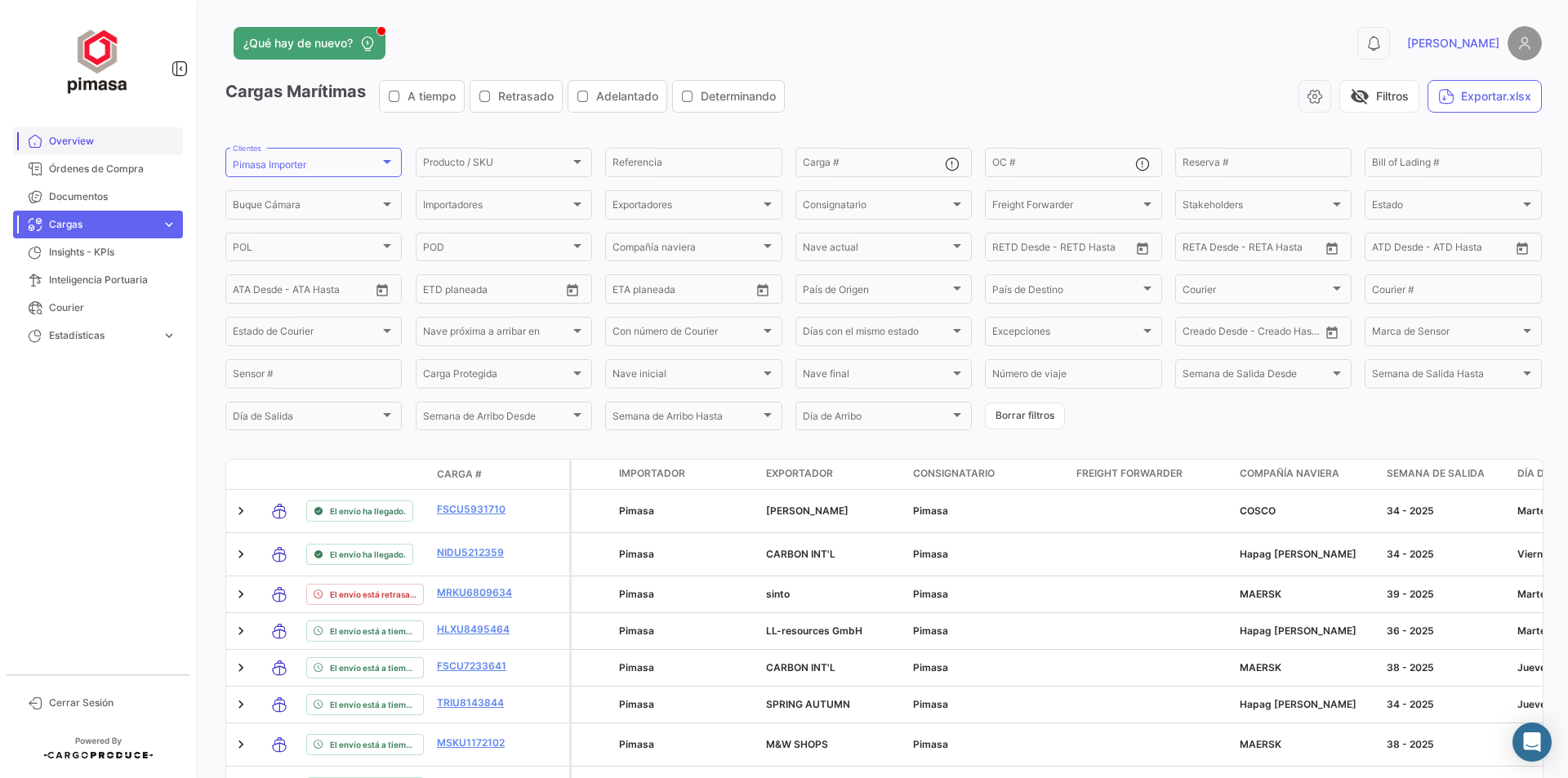
click at [76, 146] on span "Overview" at bounding box center [113, 141] width 128 height 15
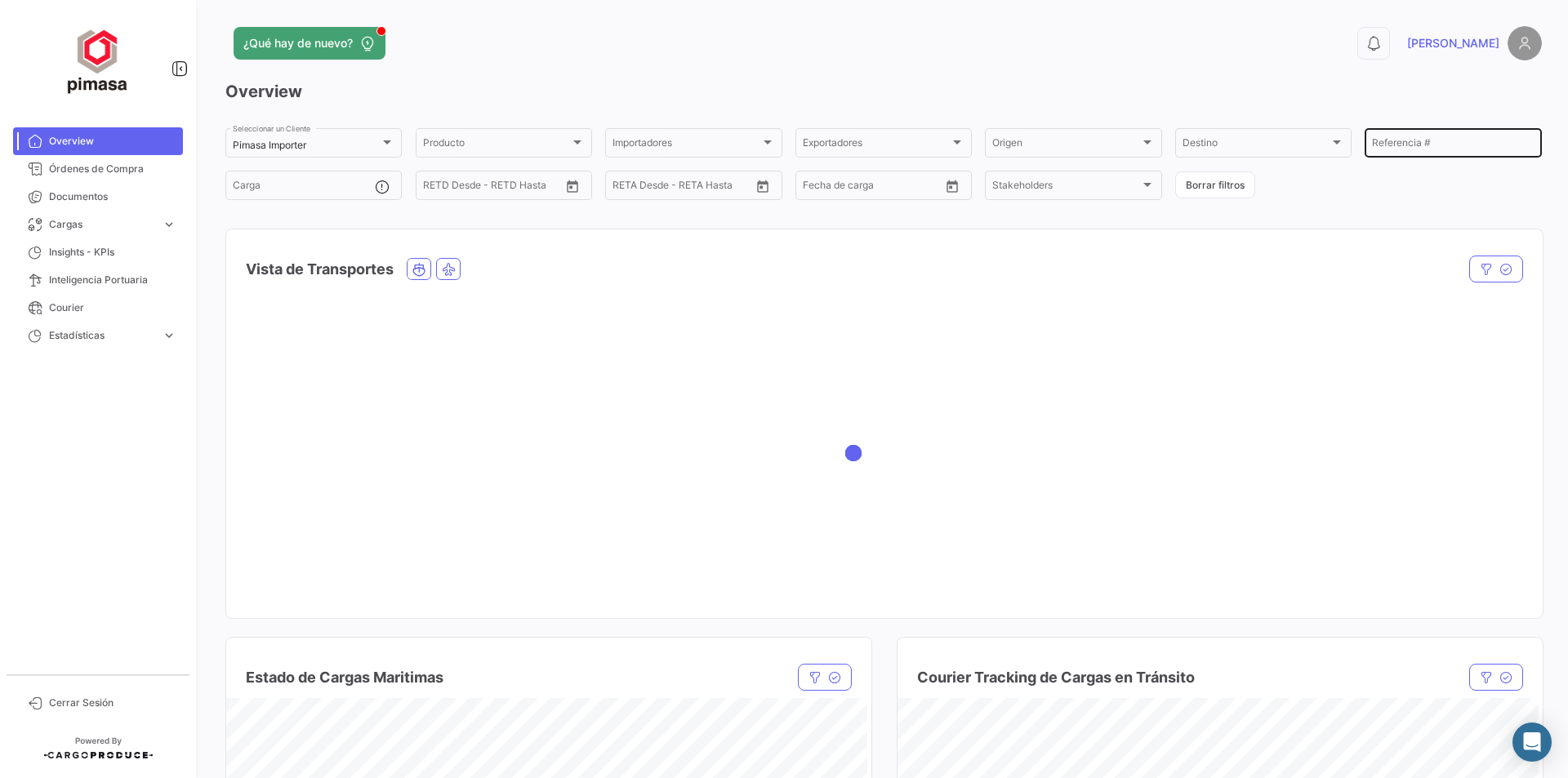
click at [1385, 140] on input "Referencia #" at bounding box center [1453, 145] width 162 height 11
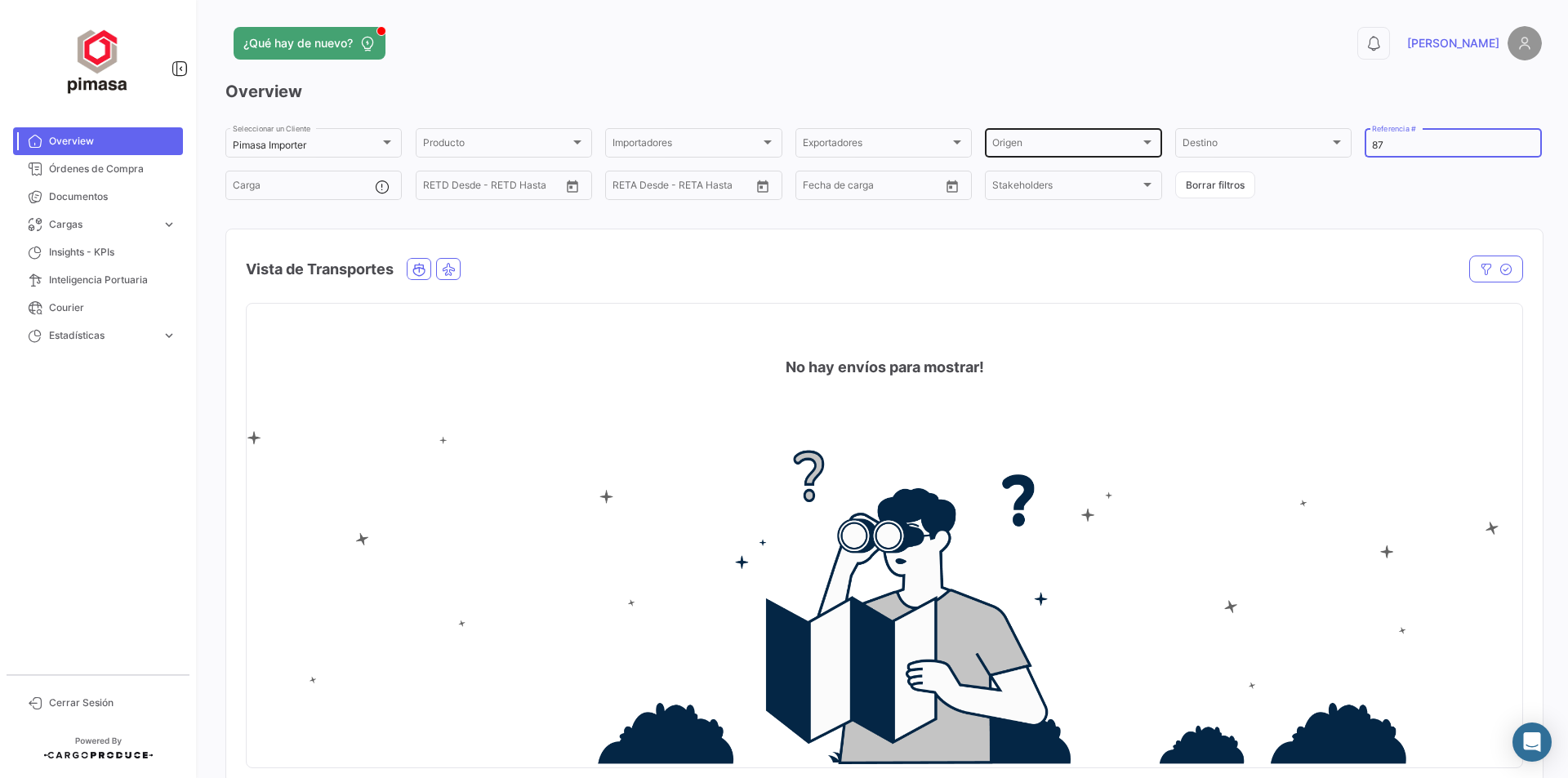
type input "8"
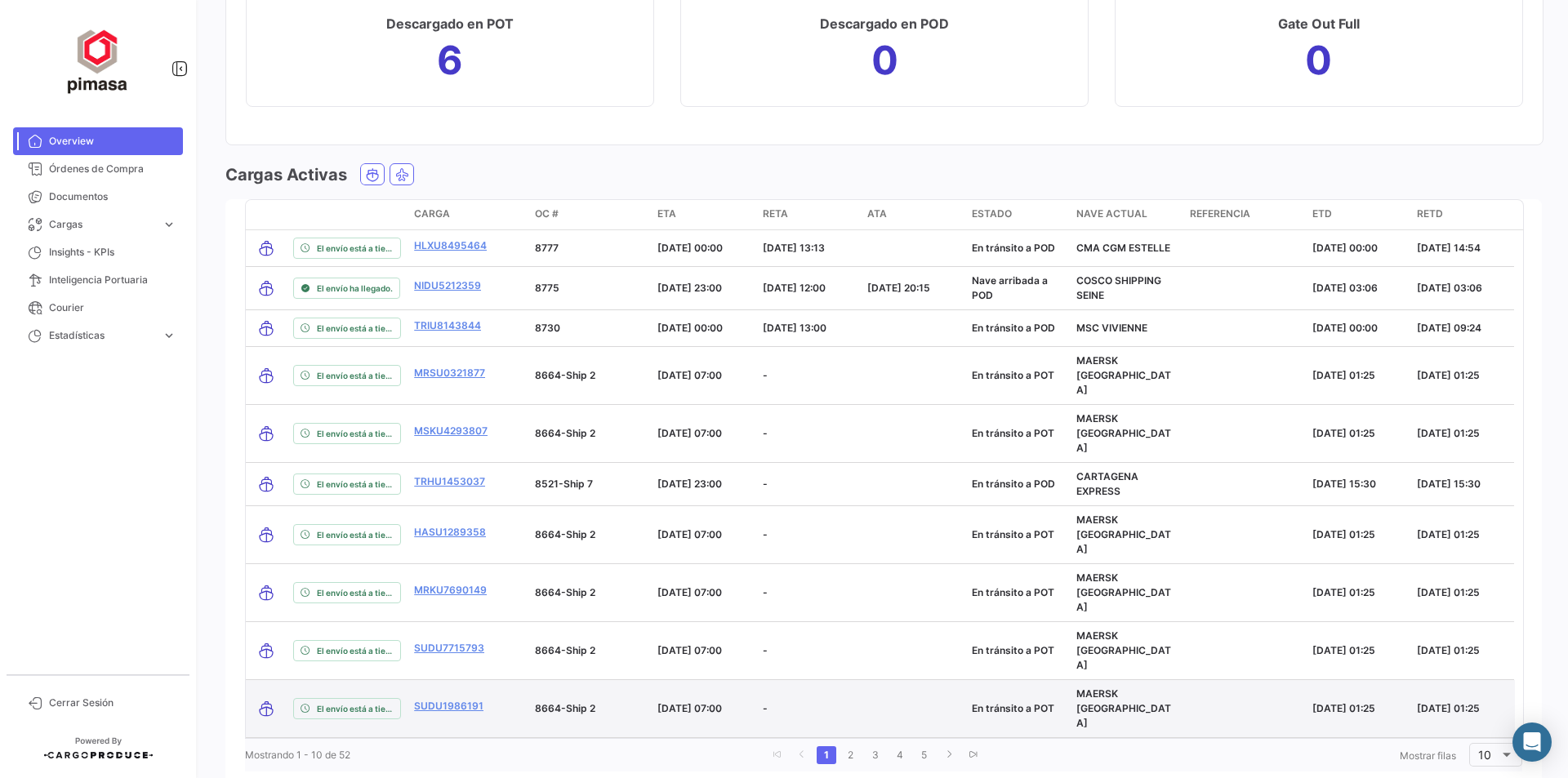
scroll to position [1810, 0]
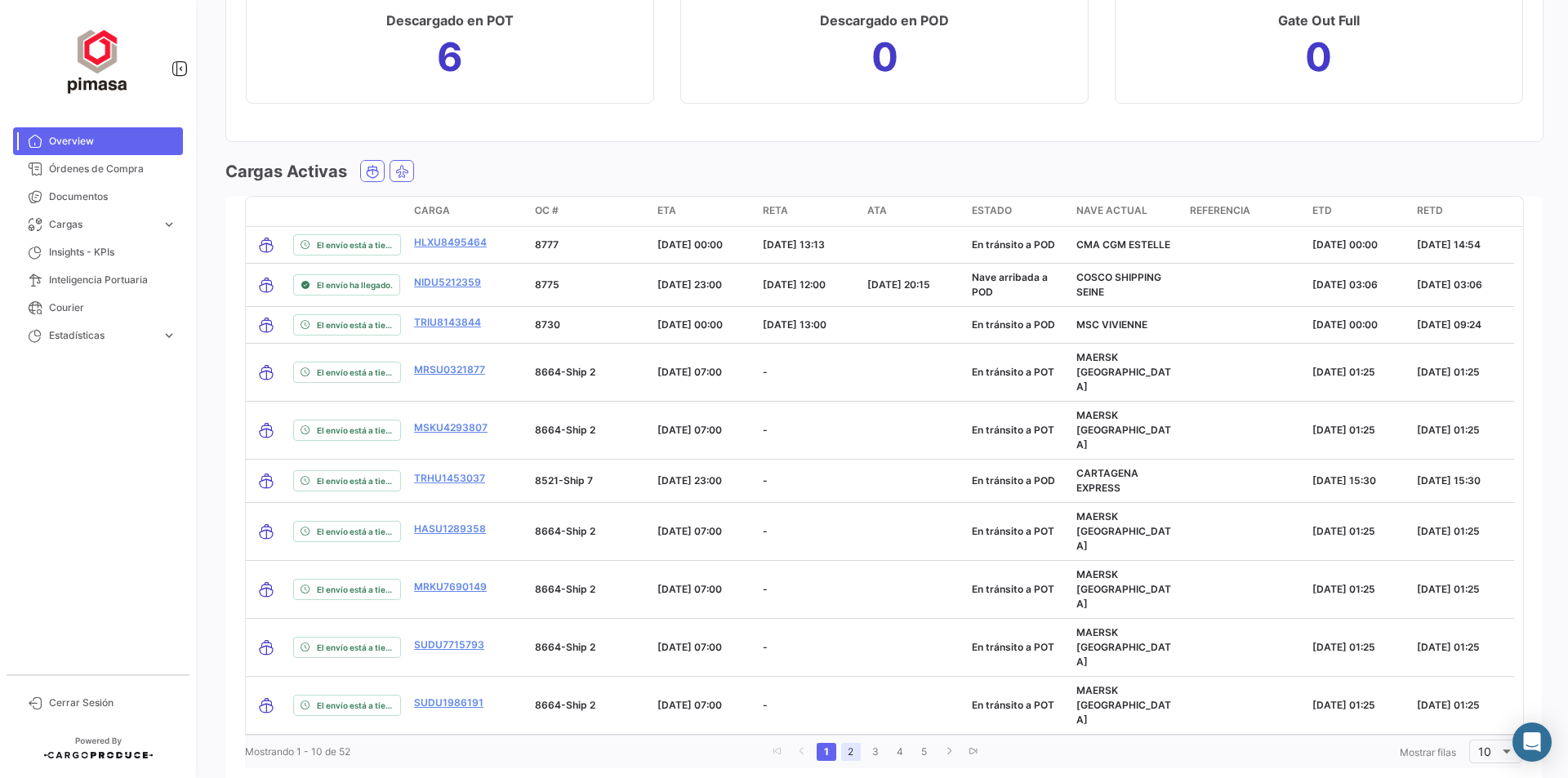
click at [847, 743] on link "2" at bounding box center [851, 752] width 20 height 18
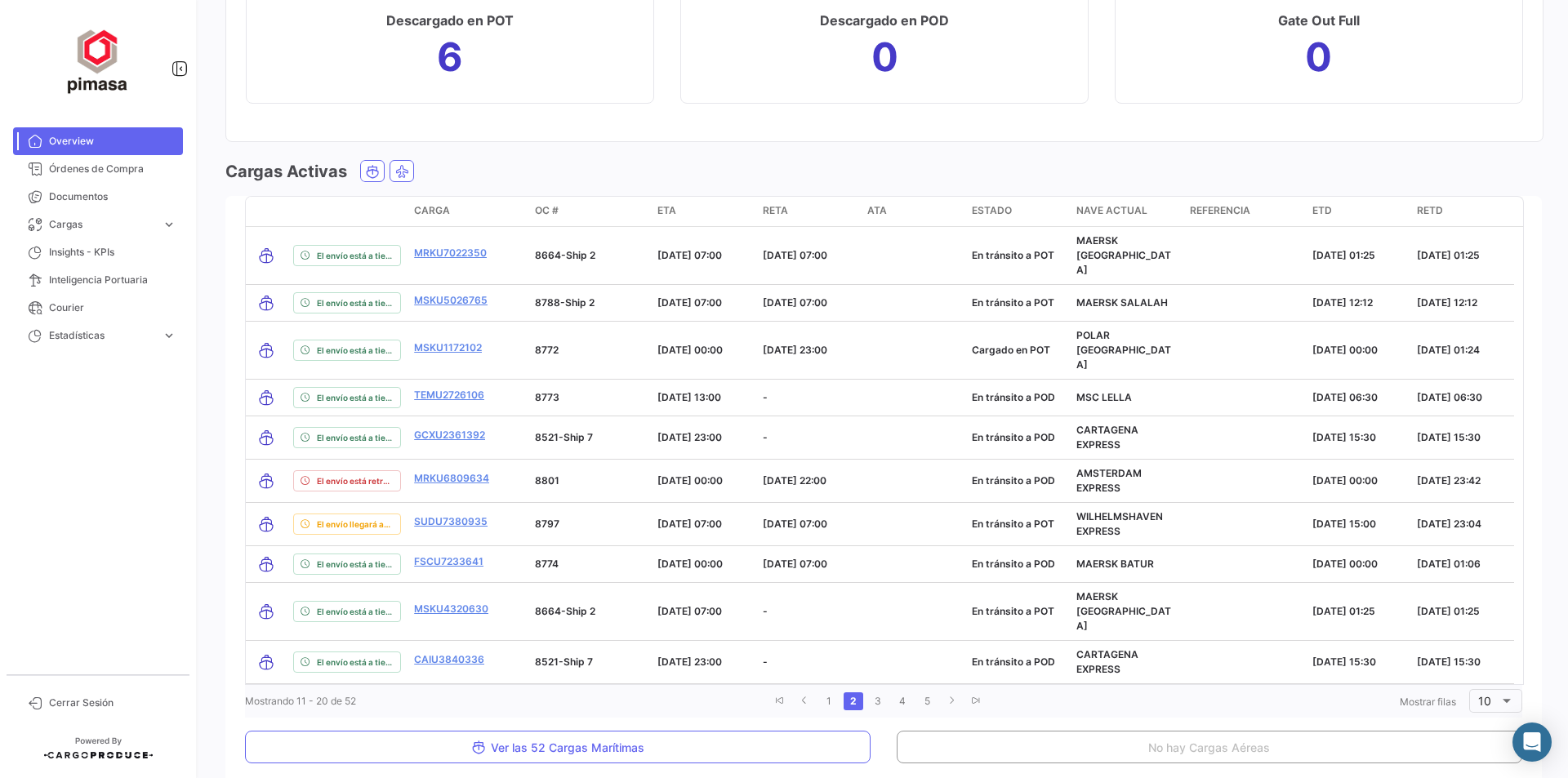
click at [827, 687] on li "1" at bounding box center [829, 701] width 25 height 28
click at [819, 692] on link "1" at bounding box center [829, 701] width 20 height 18
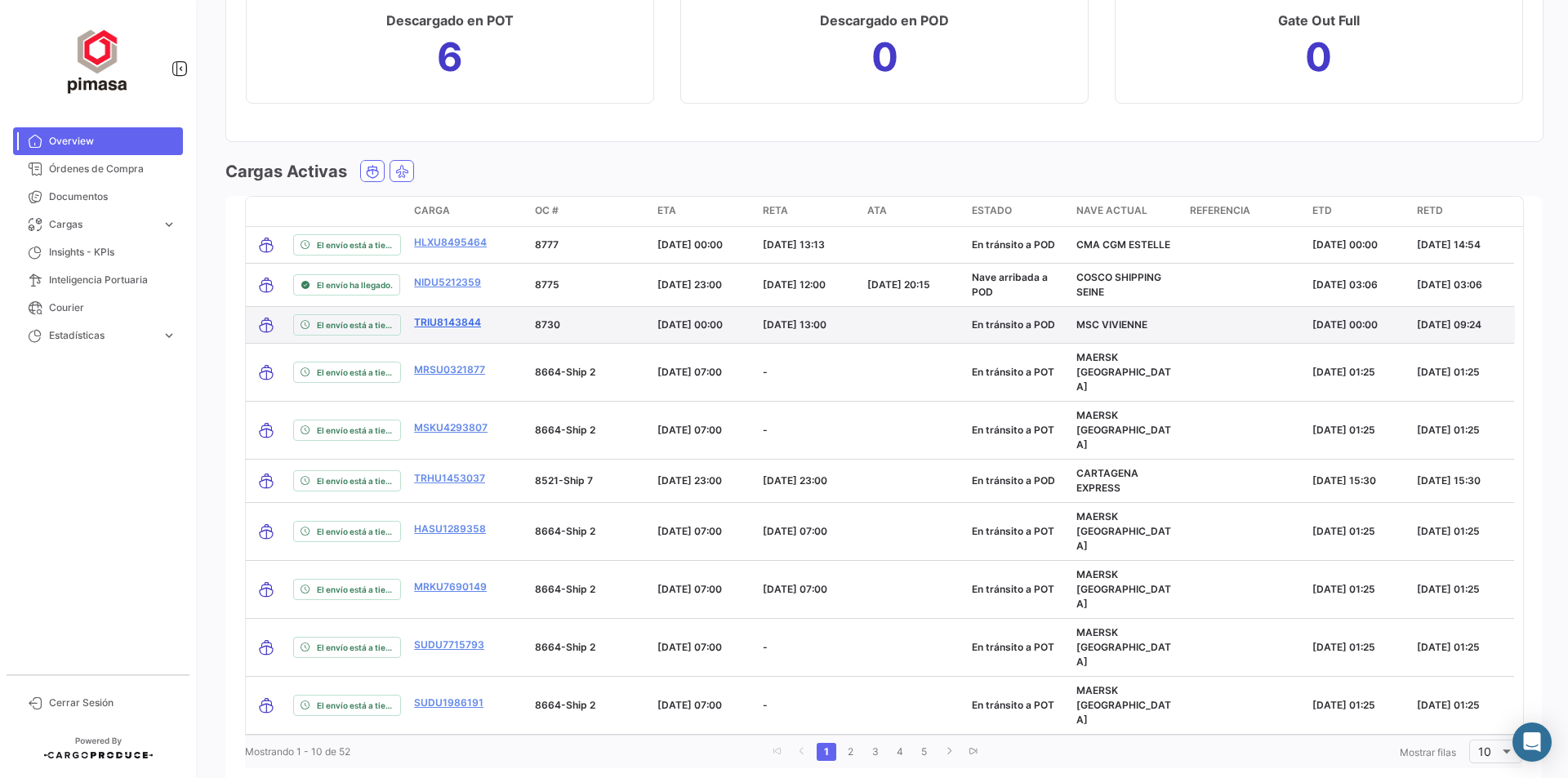
click at [444, 324] on link "TRIU8143844" at bounding box center [447, 323] width 67 height 15
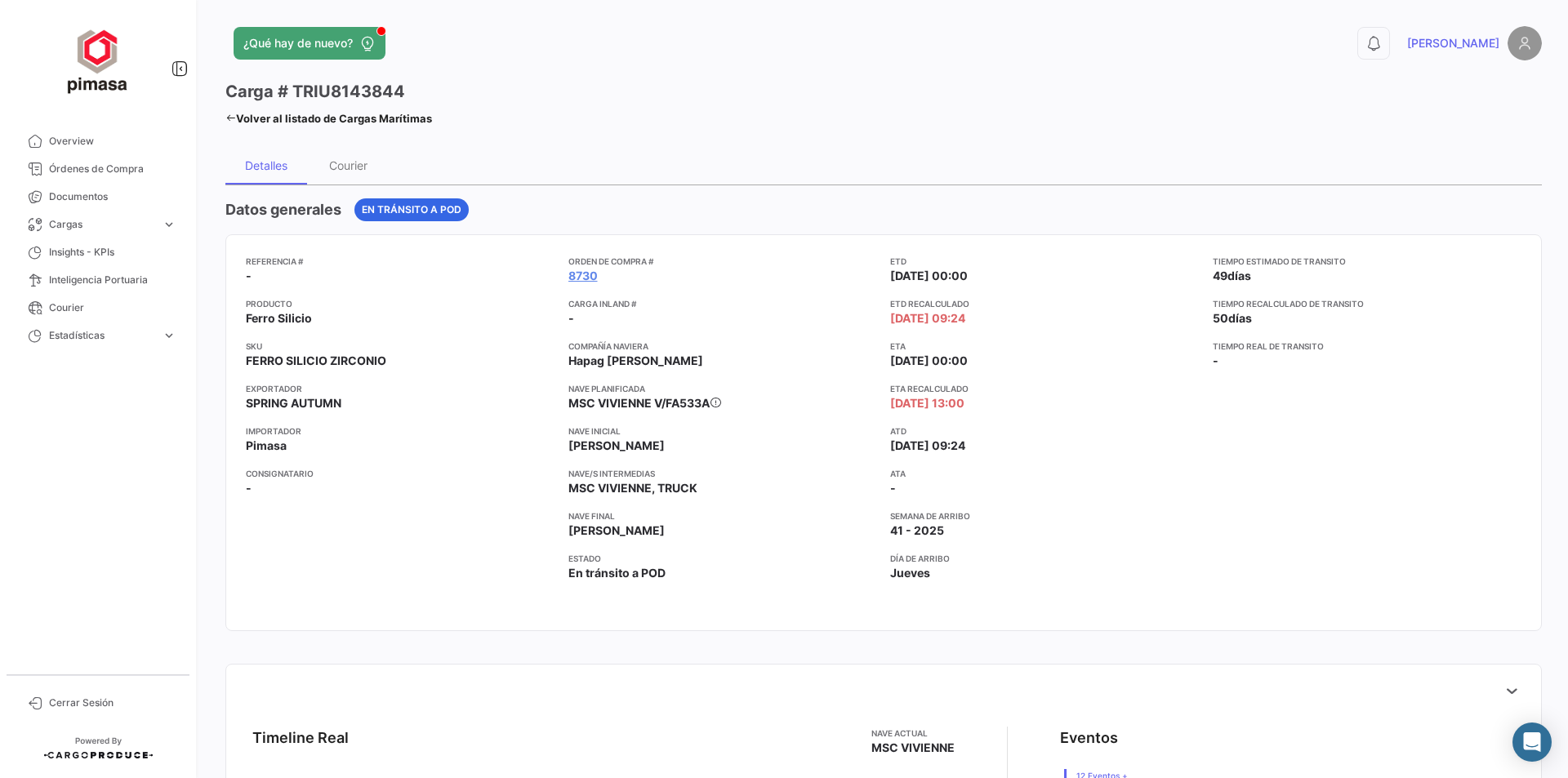
click at [342, 114] on link "Volver al listado de Cargas Marítimas" at bounding box center [329, 118] width 207 height 23
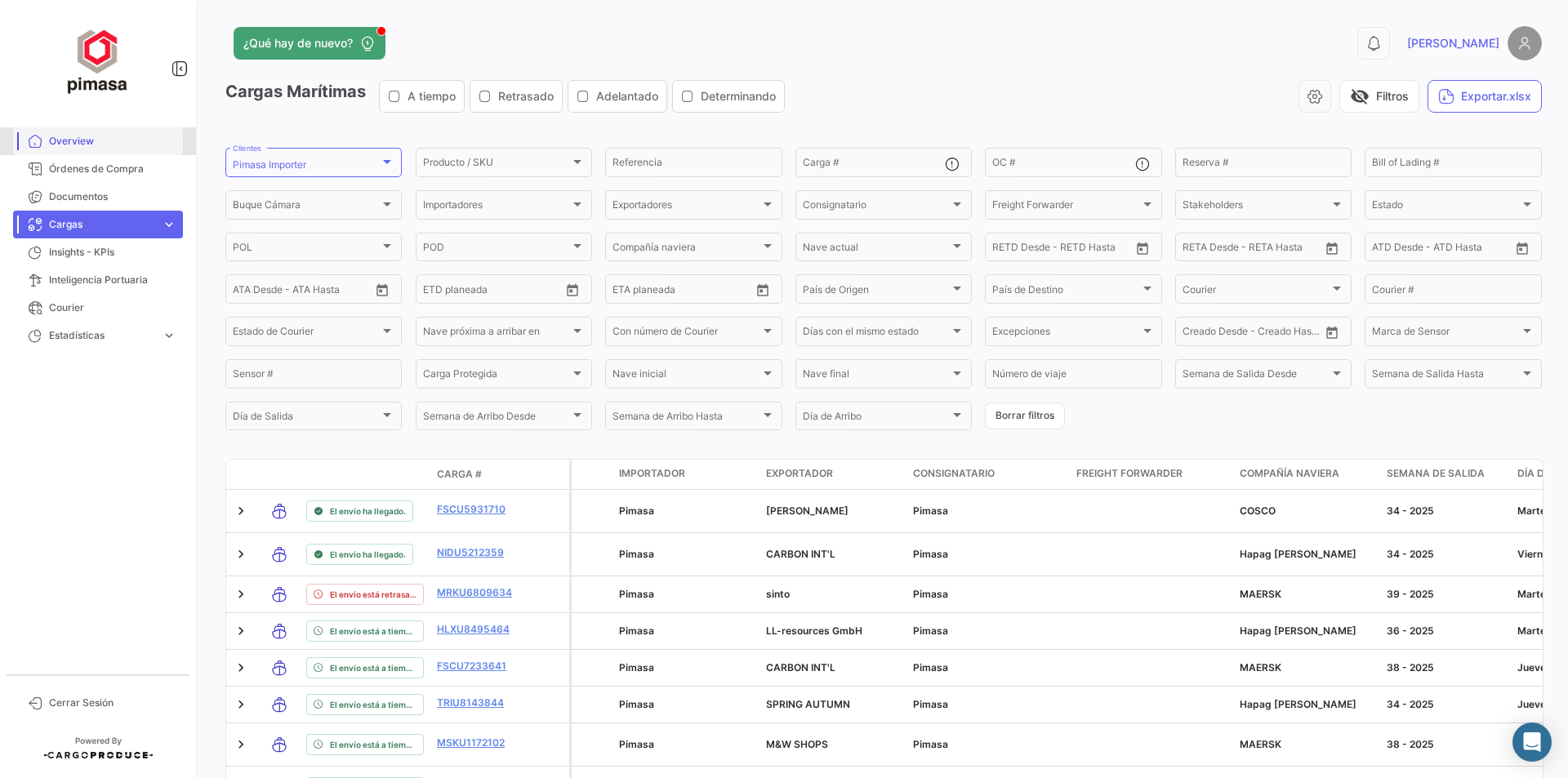
click at [92, 138] on span "Overview" at bounding box center [113, 141] width 128 height 15
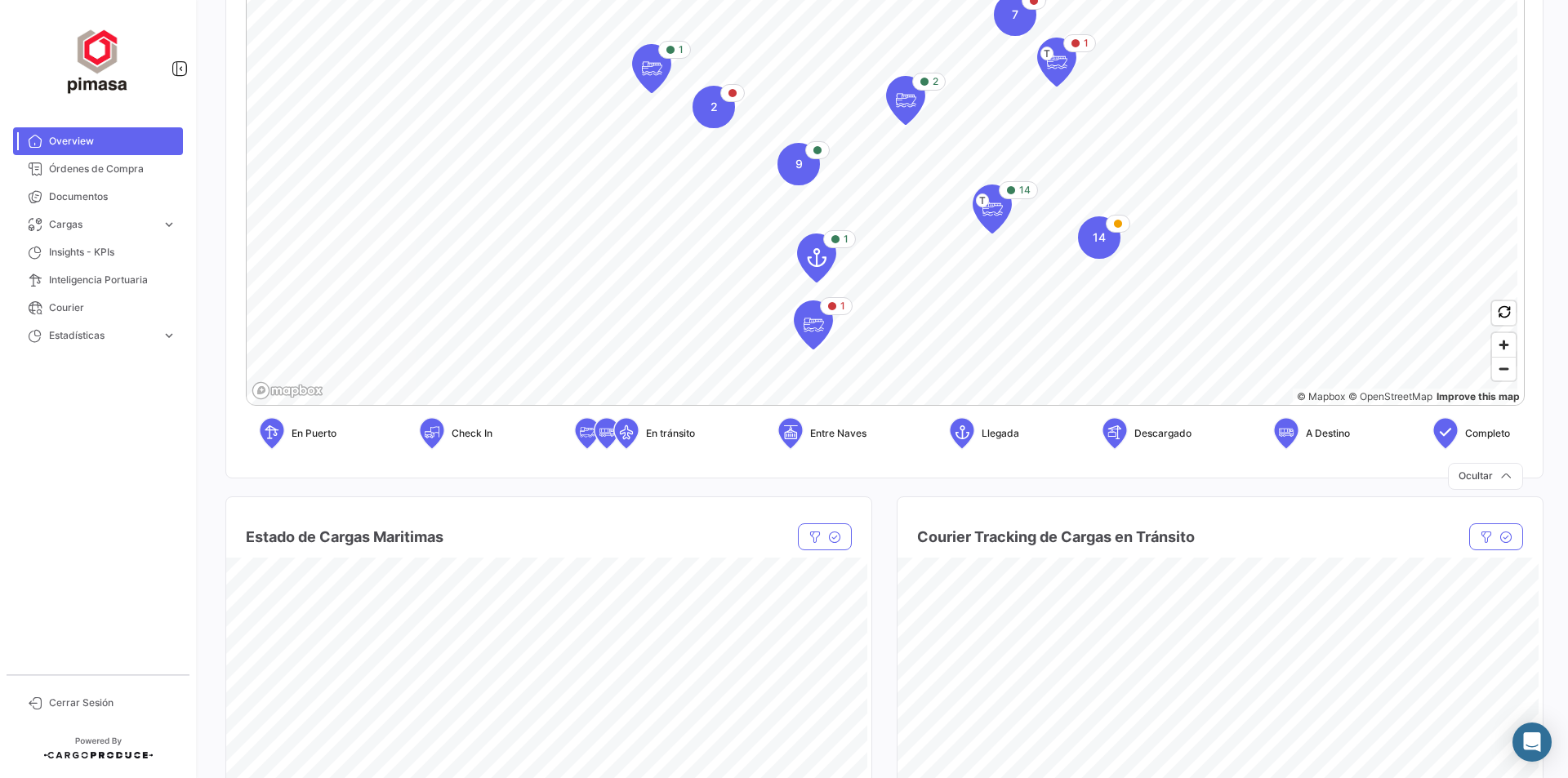
scroll to position [408, 0]
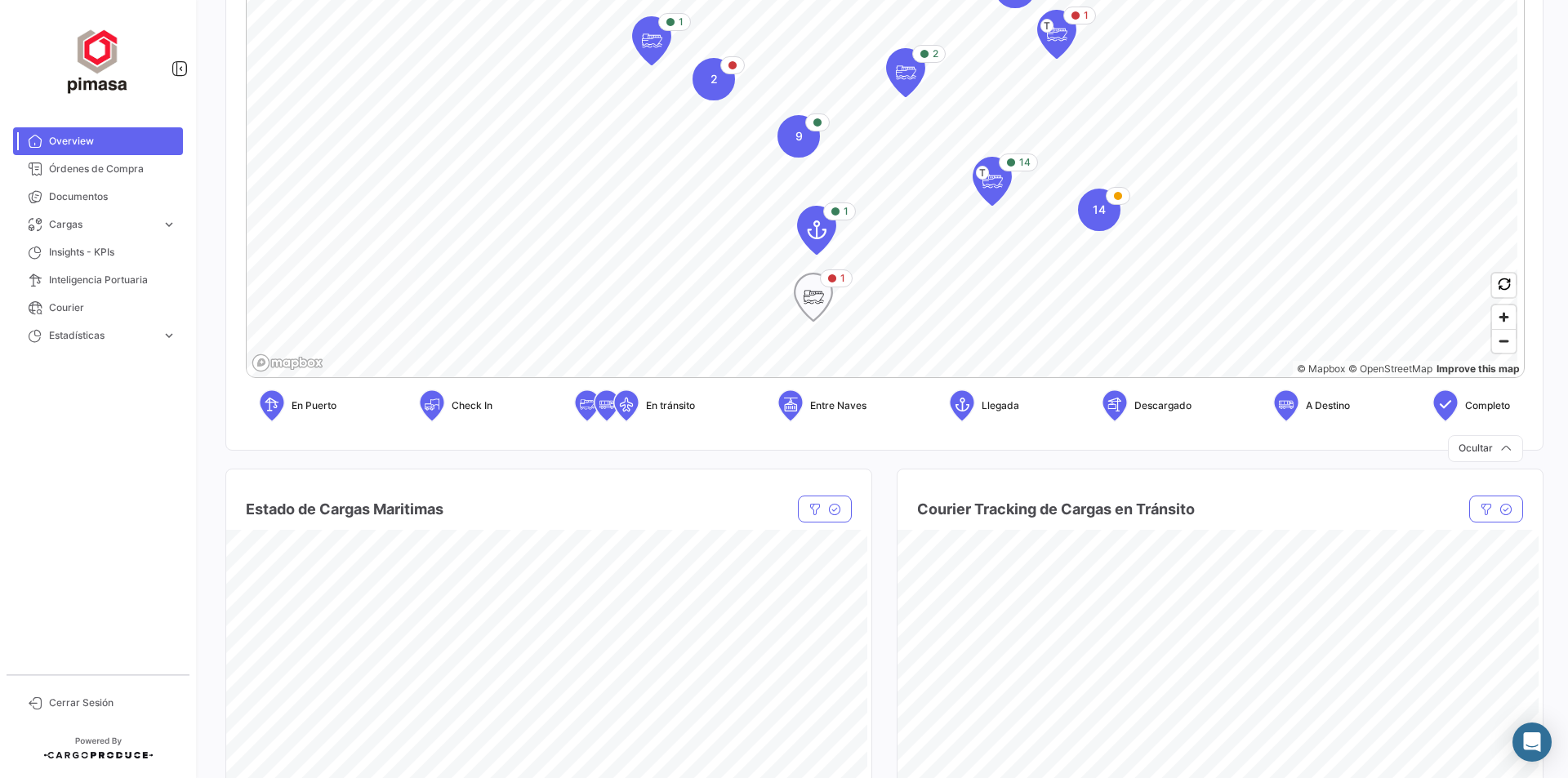
click at [833, 281] on icon "Map marker" at bounding box center [832, 279] width 10 height 10
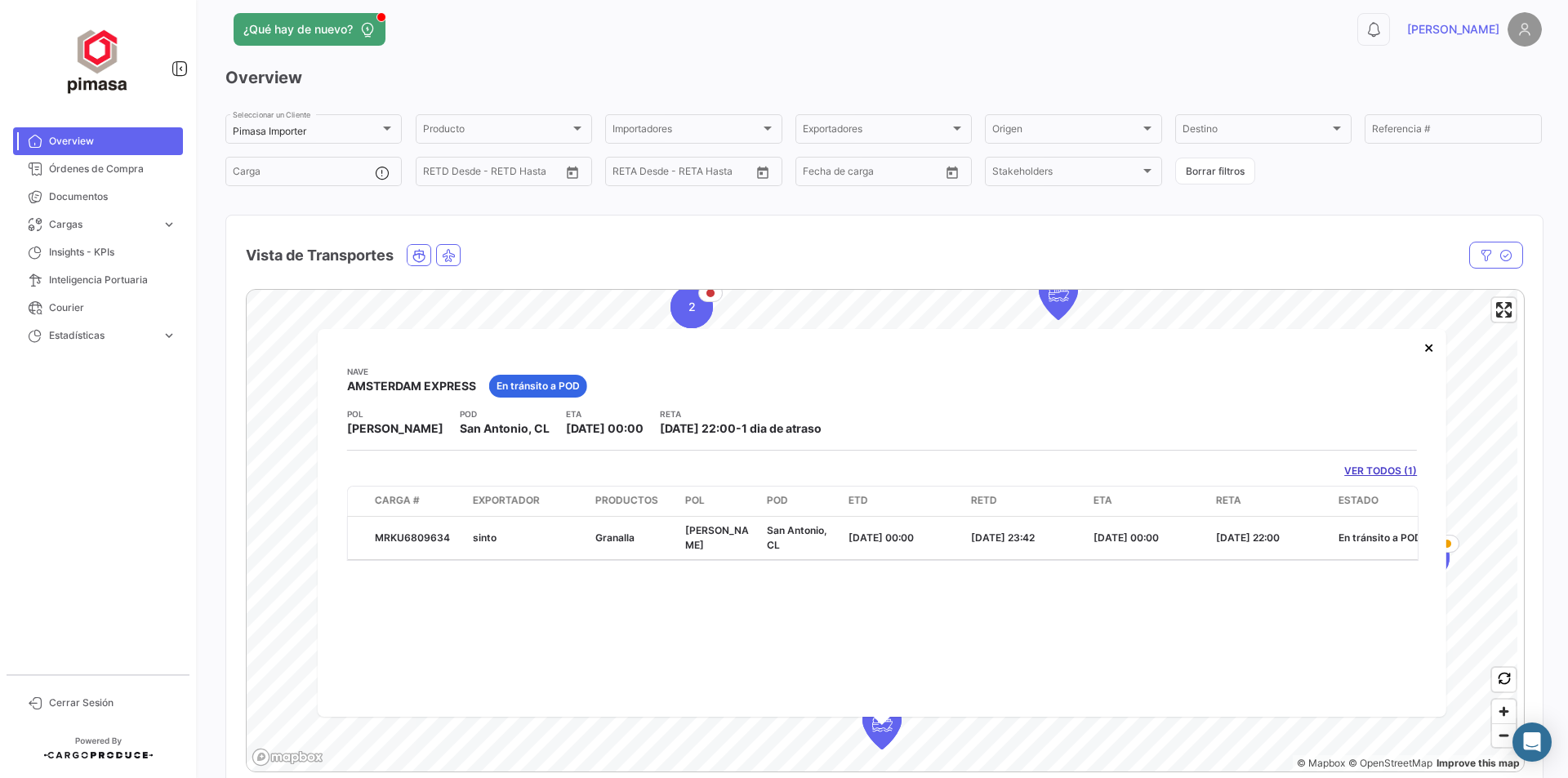
scroll to position [0, 0]
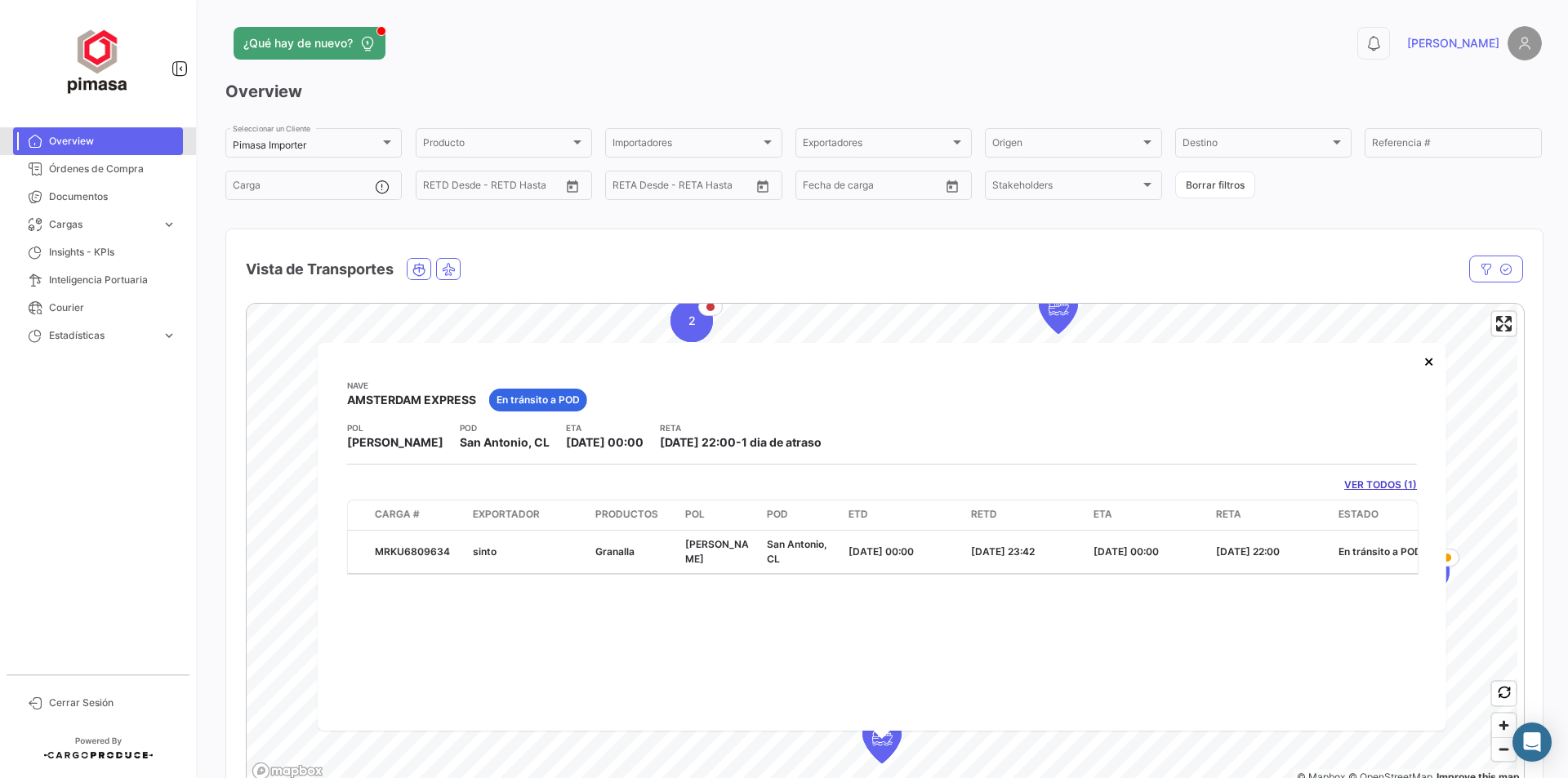
click at [65, 133] on link "Overview" at bounding box center [98, 141] width 170 height 28
click at [593, 63] on app-header "¿Qué hay de nuevo? 0 [PERSON_NAME]" at bounding box center [884, 53] width 1316 height 54
